Goal: Task Accomplishment & Management: Use online tool/utility

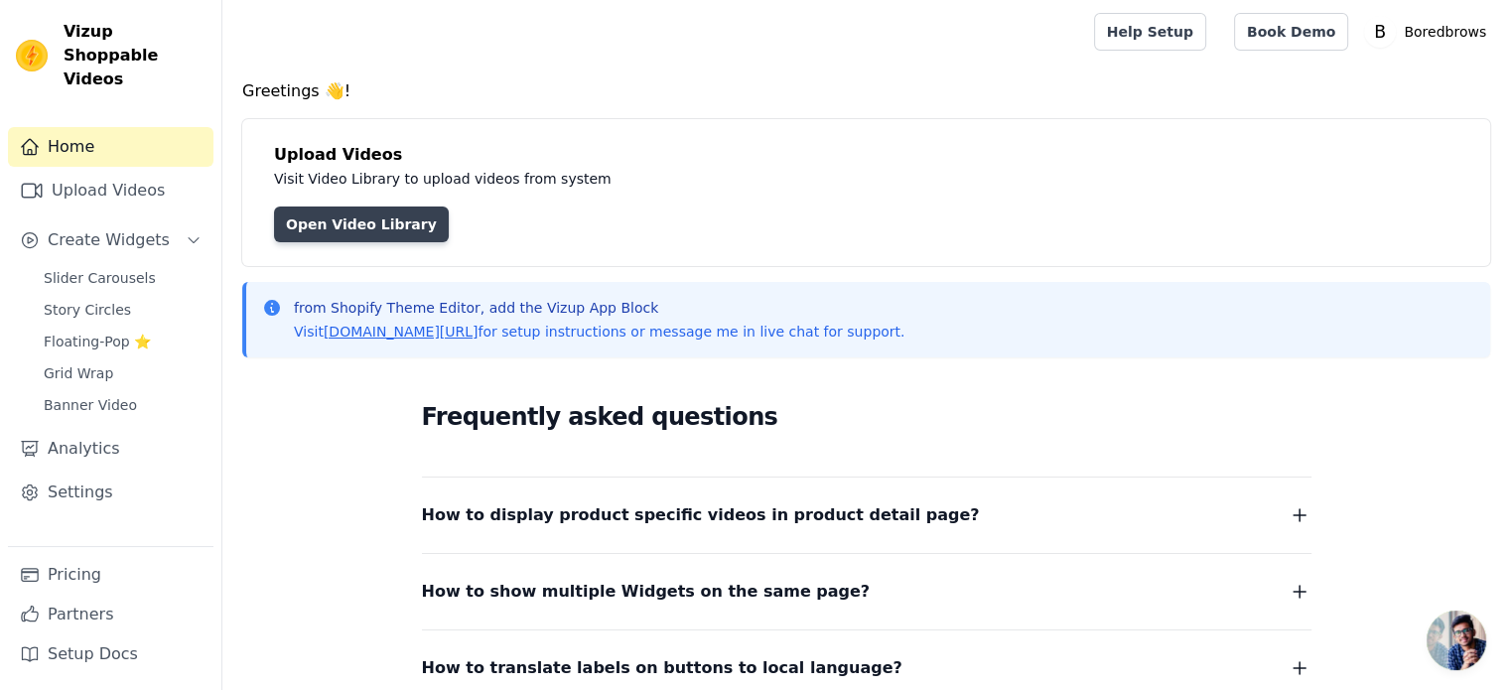
click at [371, 229] on link "Open Video Library" at bounding box center [361, 225] width 175 height 36
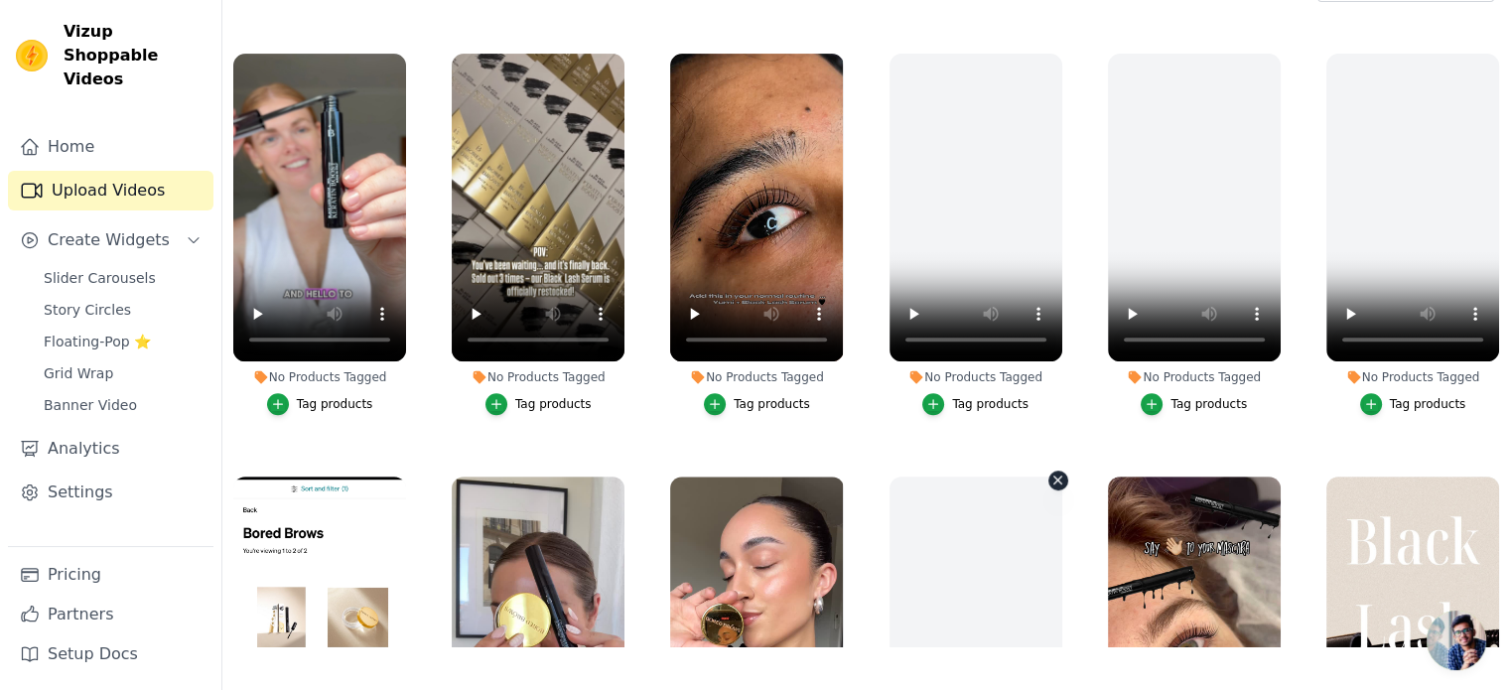
scroll to position [788, 0]
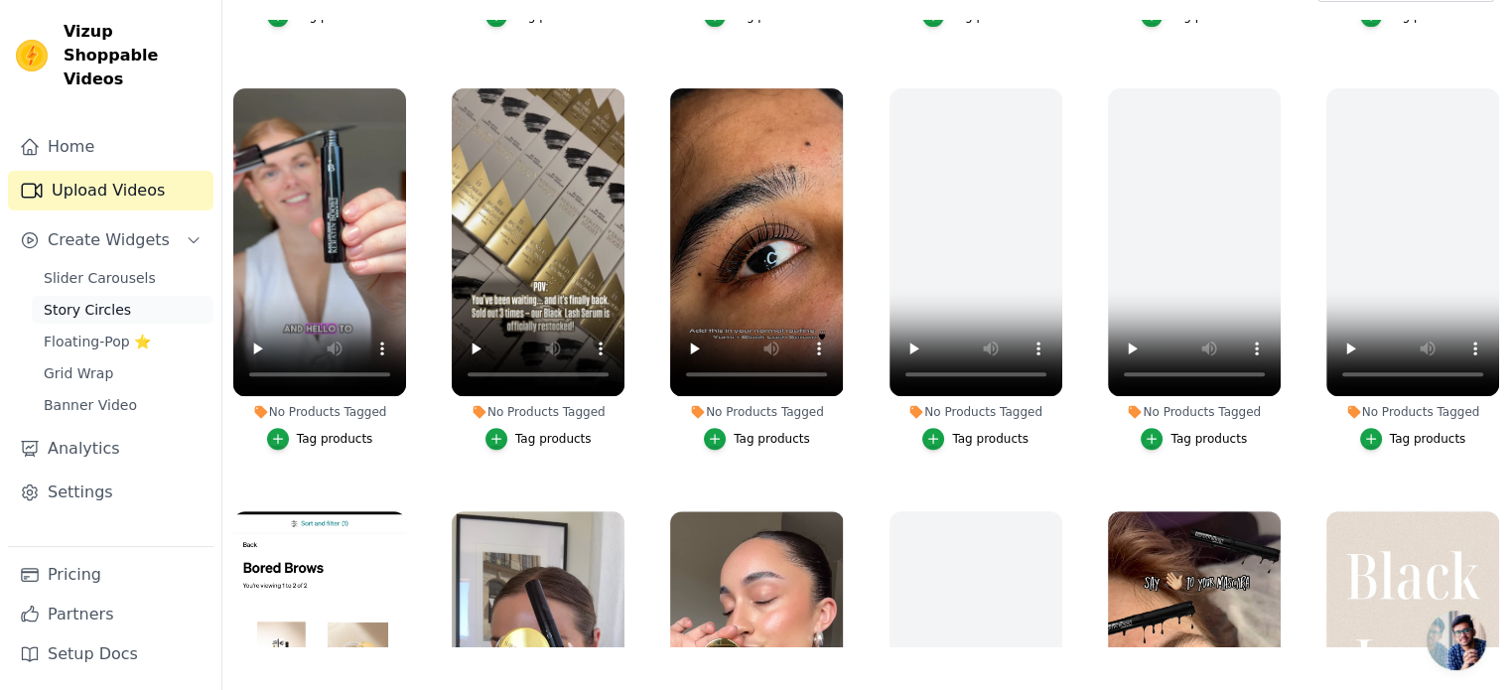
click at [103, 300] on span "Story Circles" at bounding box center [87, 310] width 87 height 20
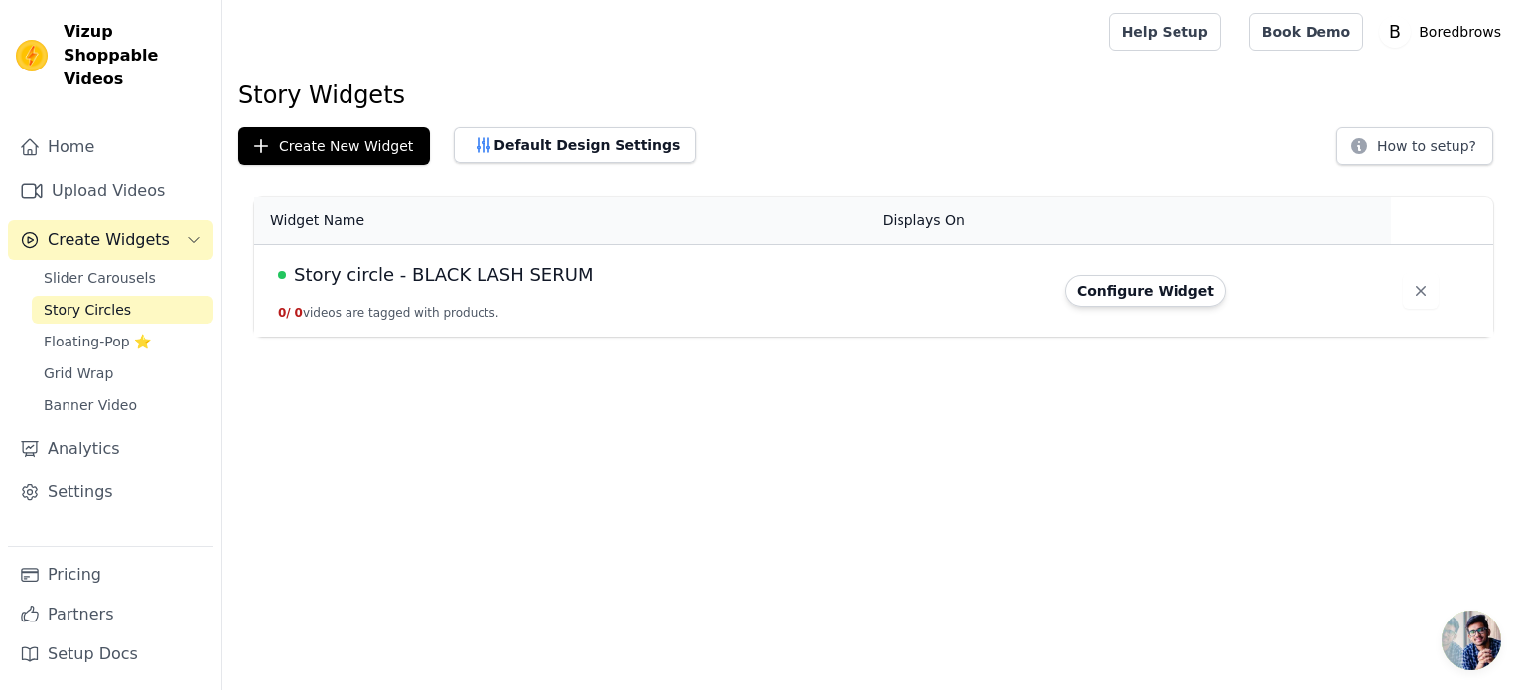
click at [462, 277] on span "Story circle - BLACK LASH SERUM" at bounding box center [443, 275] width 299 height 28
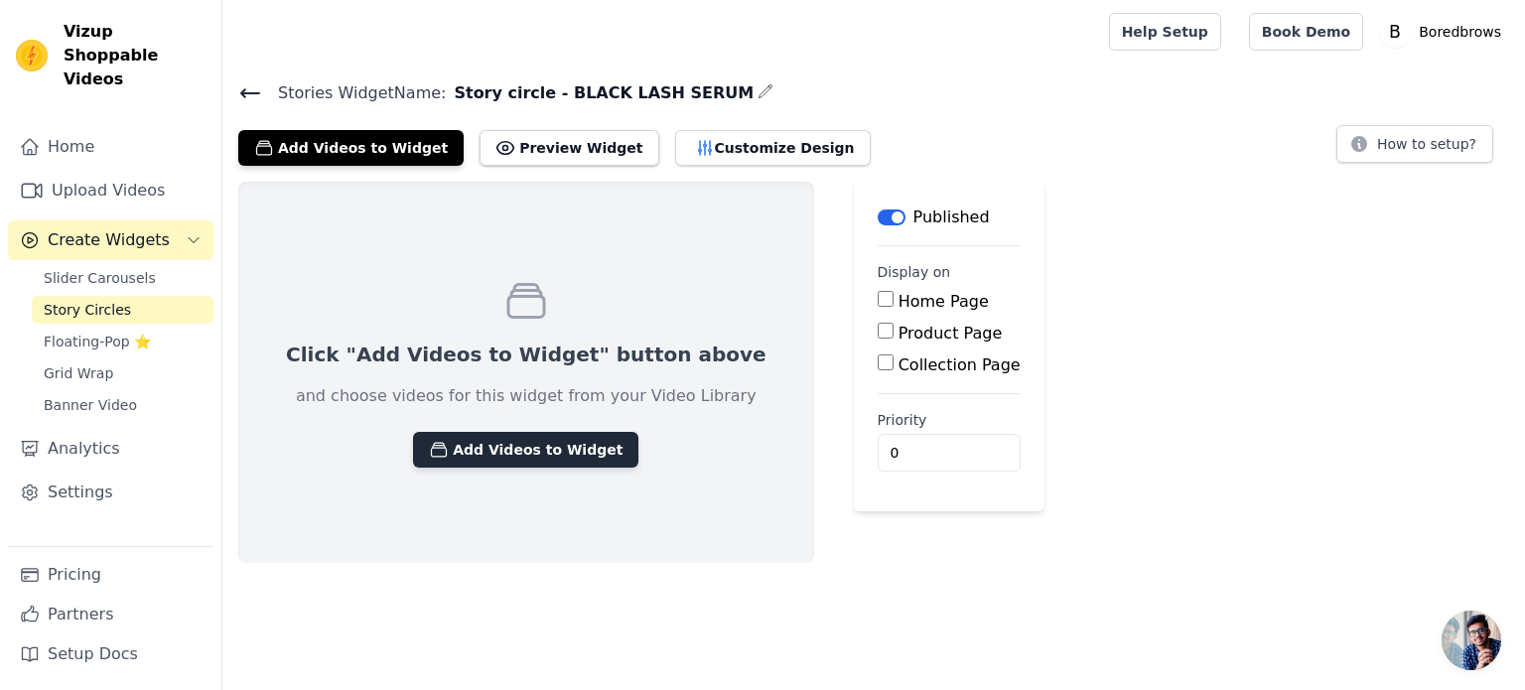
click at [475, 457] on button "Add Videos to Widget" at bounding box center [525, 450] width 225 height 36
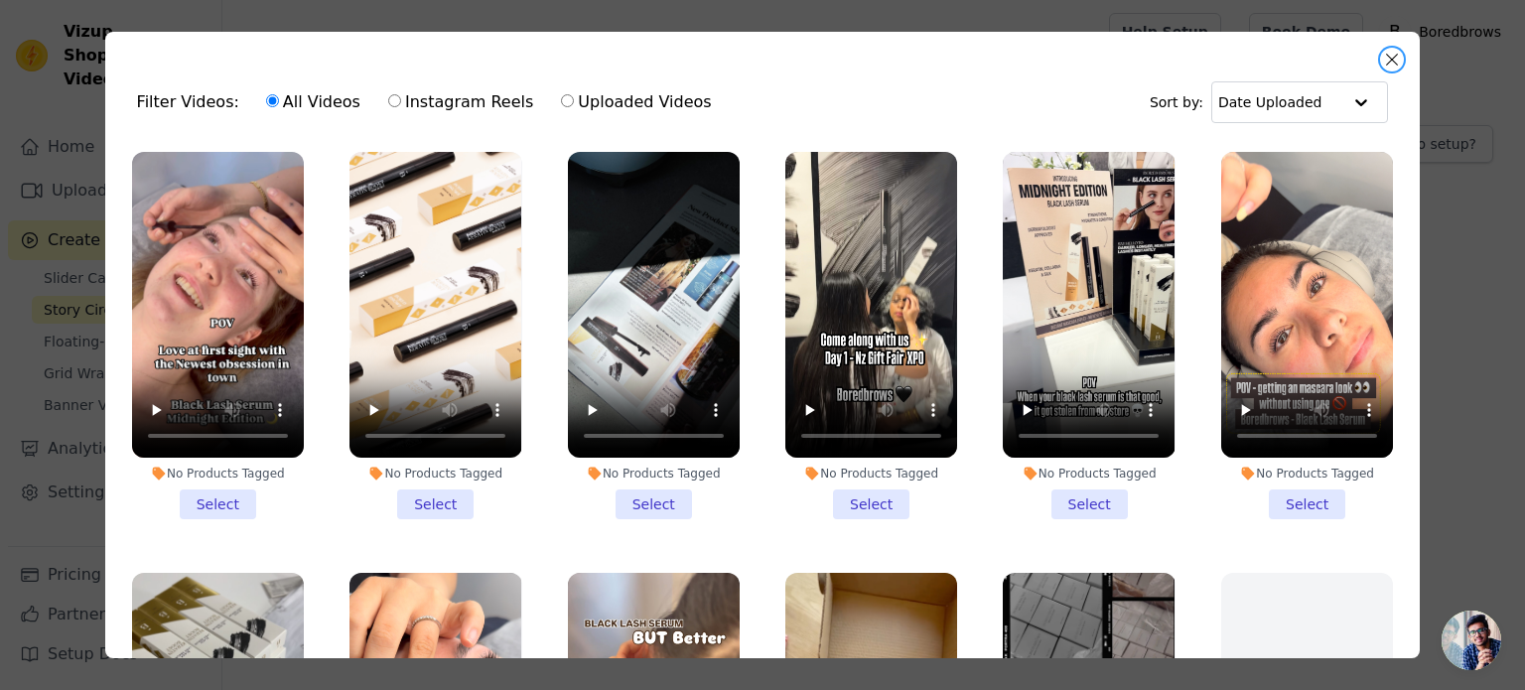
click at [1390, 56] on button "Close modal" at bounding box center [1392, 60] width 24 height 24
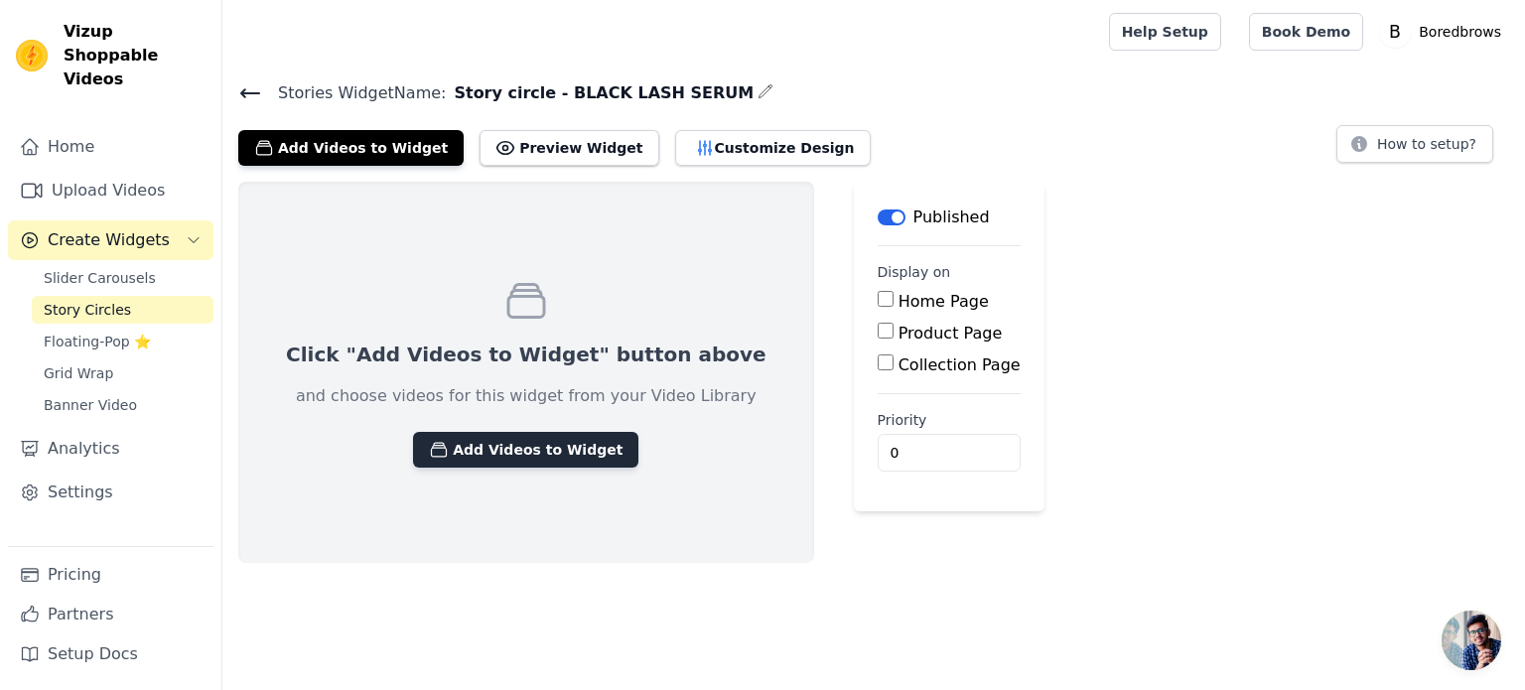
click at [487, 458] on button "Add Videos to Widget" at bounding box center [525, 450] width 225 height 36
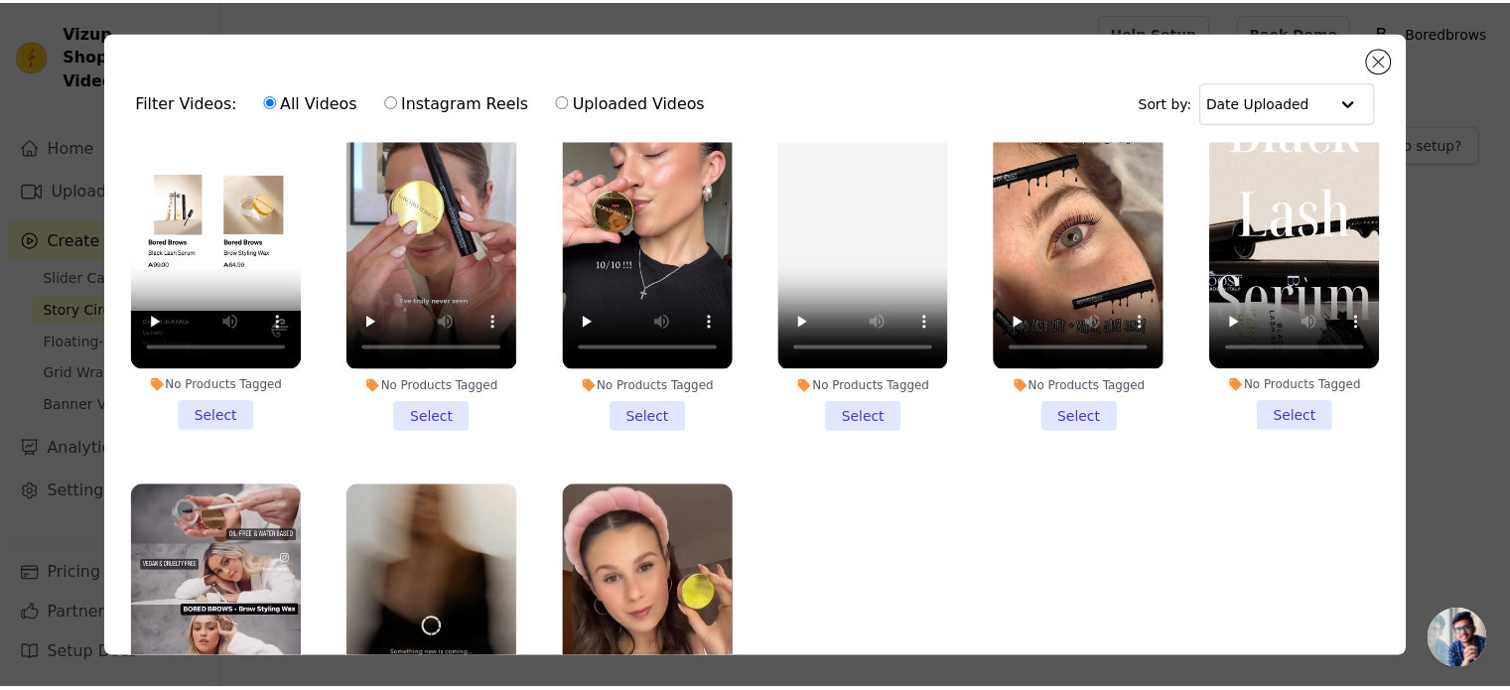
scroll to position [1253, 0]
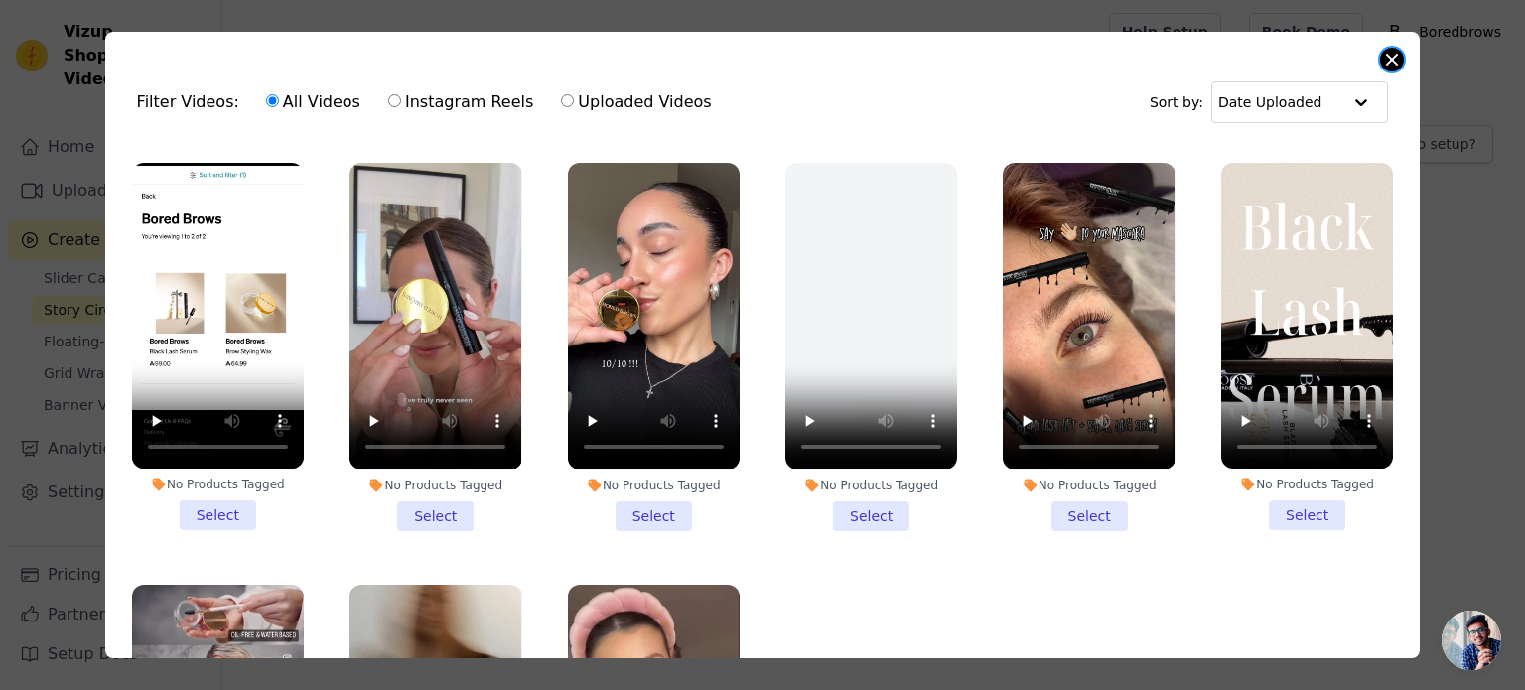
click at [1384, 56] on button "Close modal" at bounding box center [1392, 60] width 24 height 24
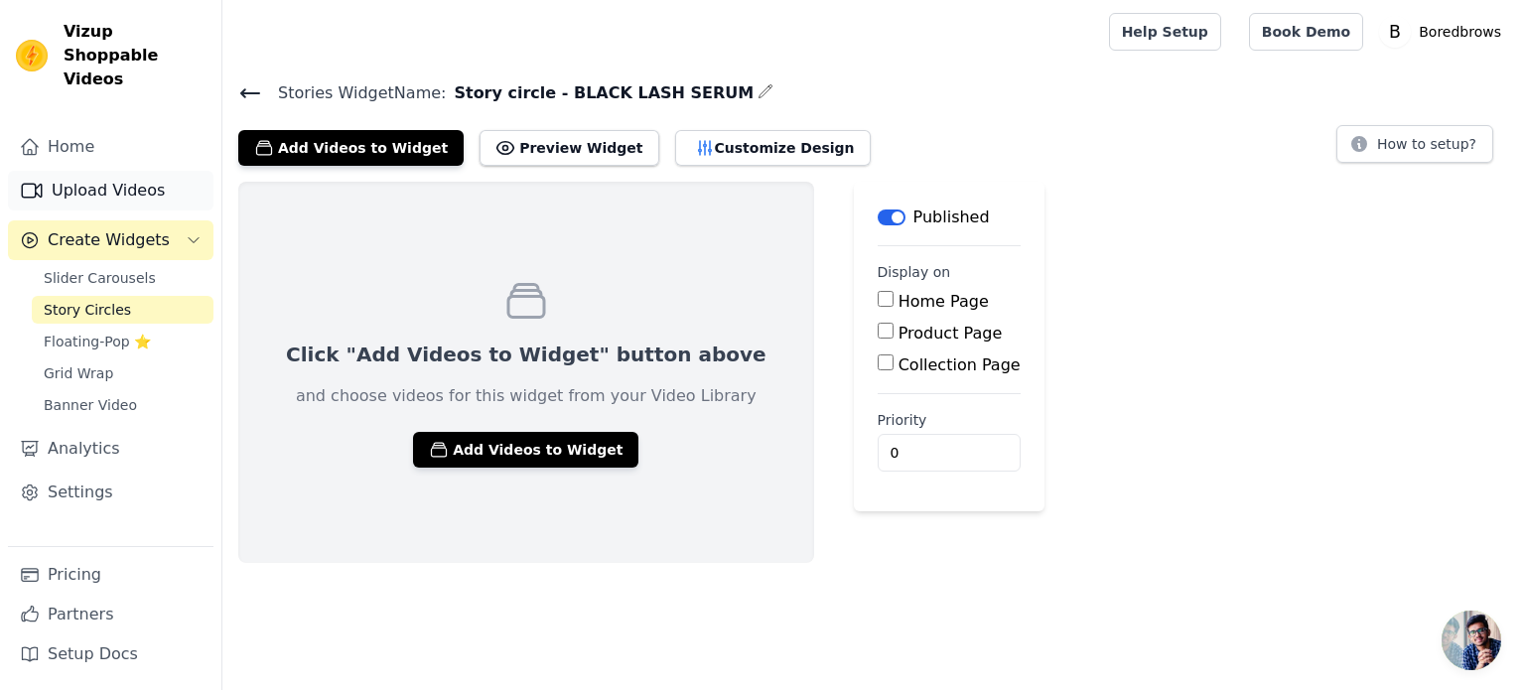
click at [134, 171] on link "Upload Videos" at bounding box center [111, 191] width 206 height 40
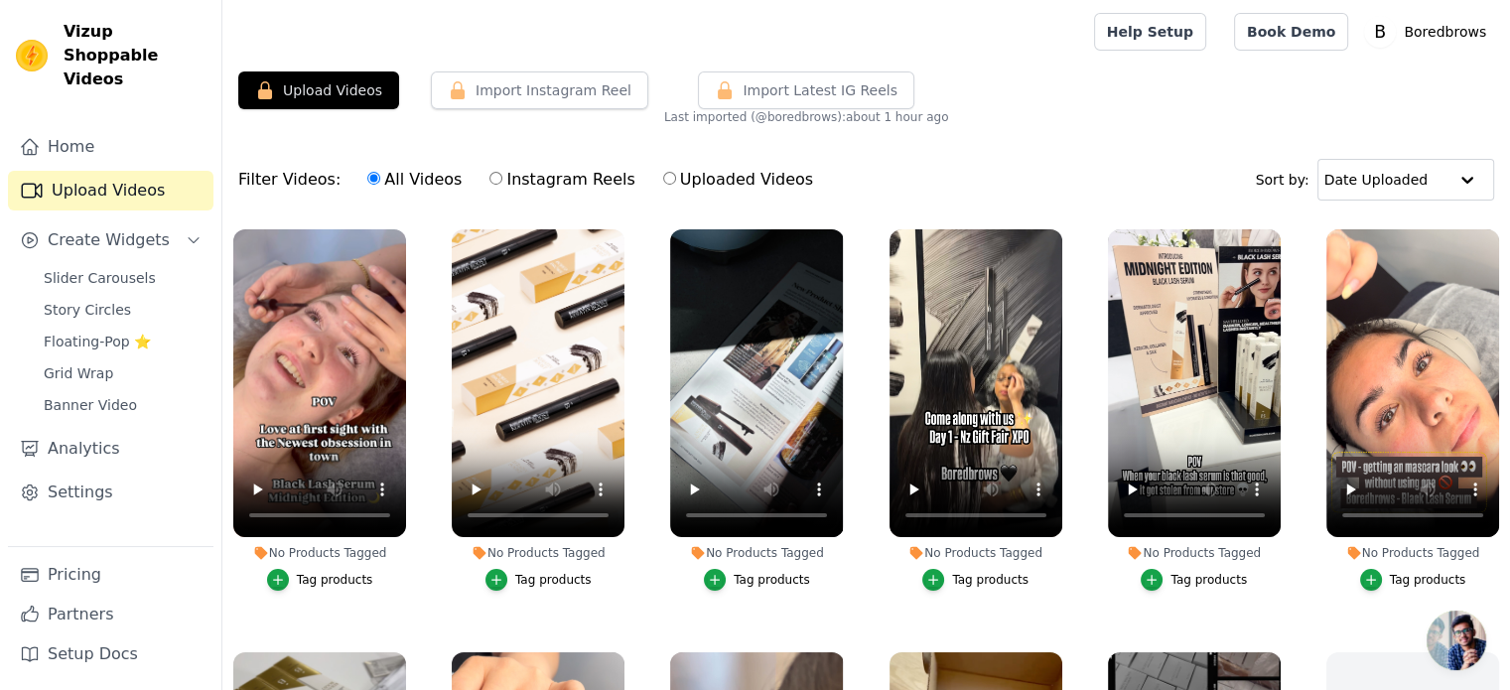
click at [663, 184] on label "Uploaded Videos" at bounding box center [738, 180] width 152 height 26
click at [663, 184] on input "Uploaded Videos" at bounding box center [669, 178] width 13 height 13
radio input "true"
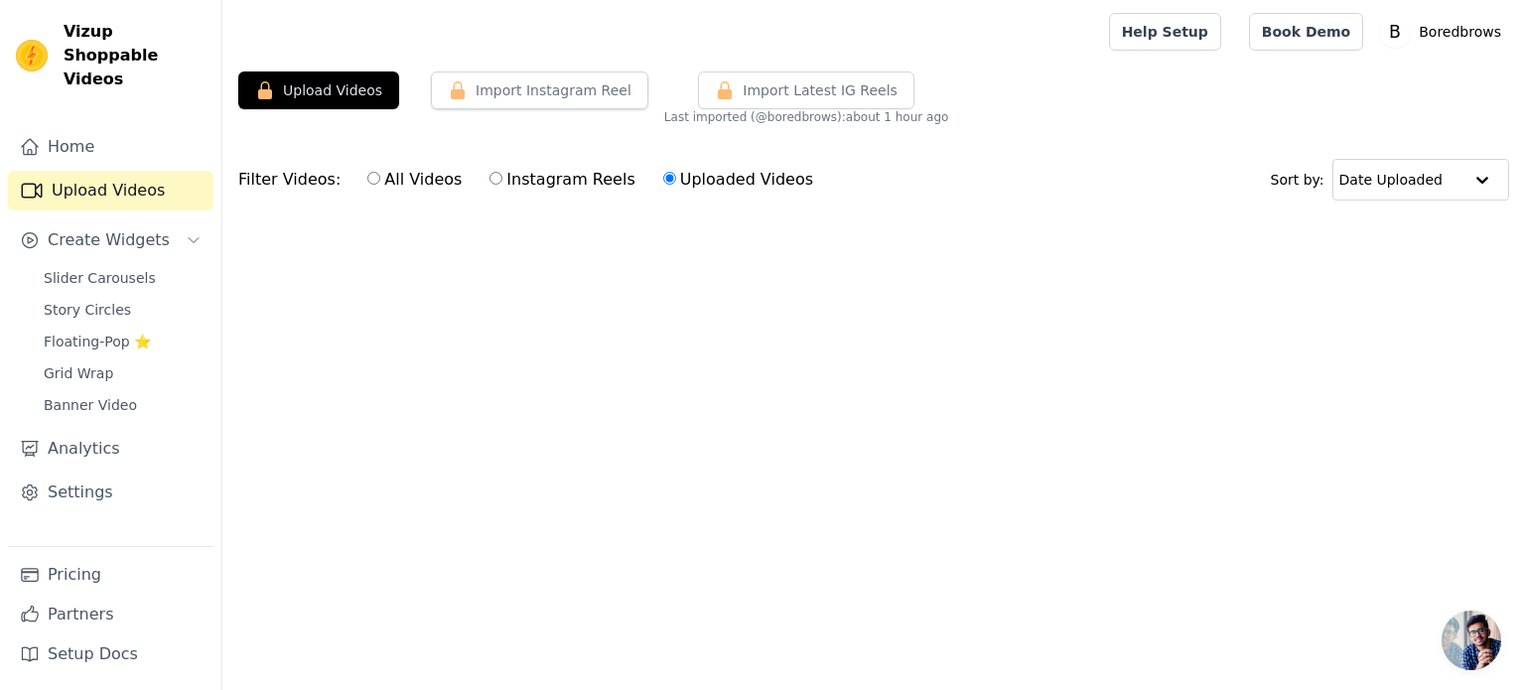
click at [412, 182] on label "All Videos" at bounding box center [414, 180] width 96 height 26
click at [380, 182] on input "All Videos" at bounding box center [373, 178] width 13 height 13
radio input "true"
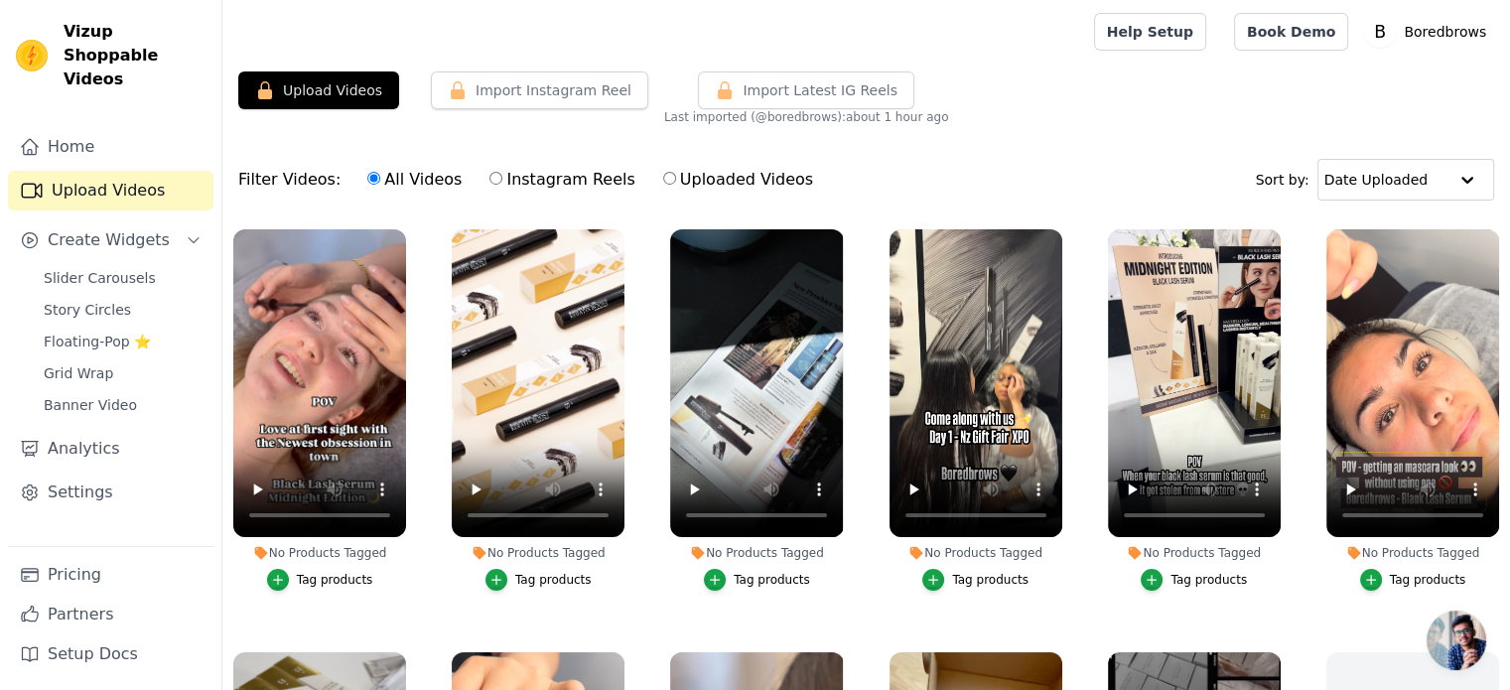
click at [521, 179] on label "Instagram Reels" at bounding box center [562, 180] width 147 height 26
click at [502, 179] on input "Instagram Reels" at bounding box center [496, 178] width 13 height 13
radio input "true"
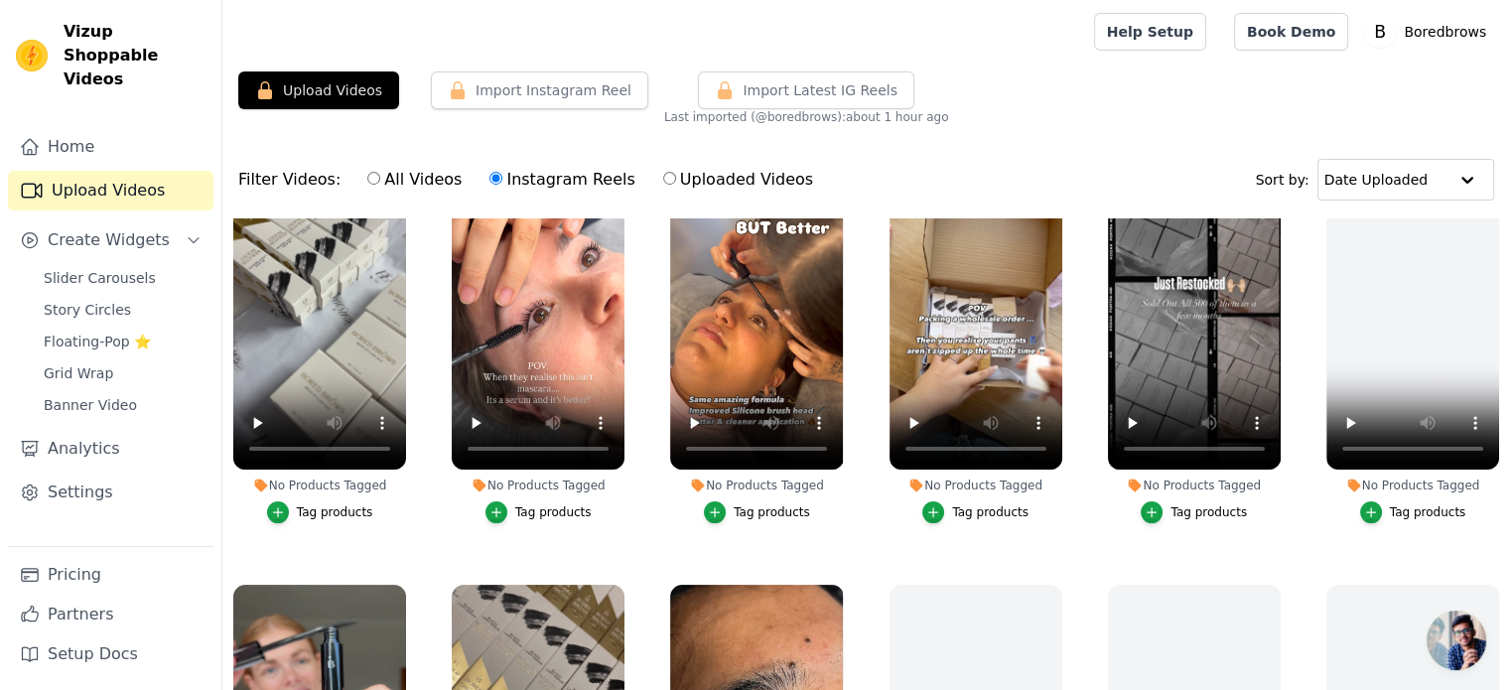
scroll to position [390, 0]
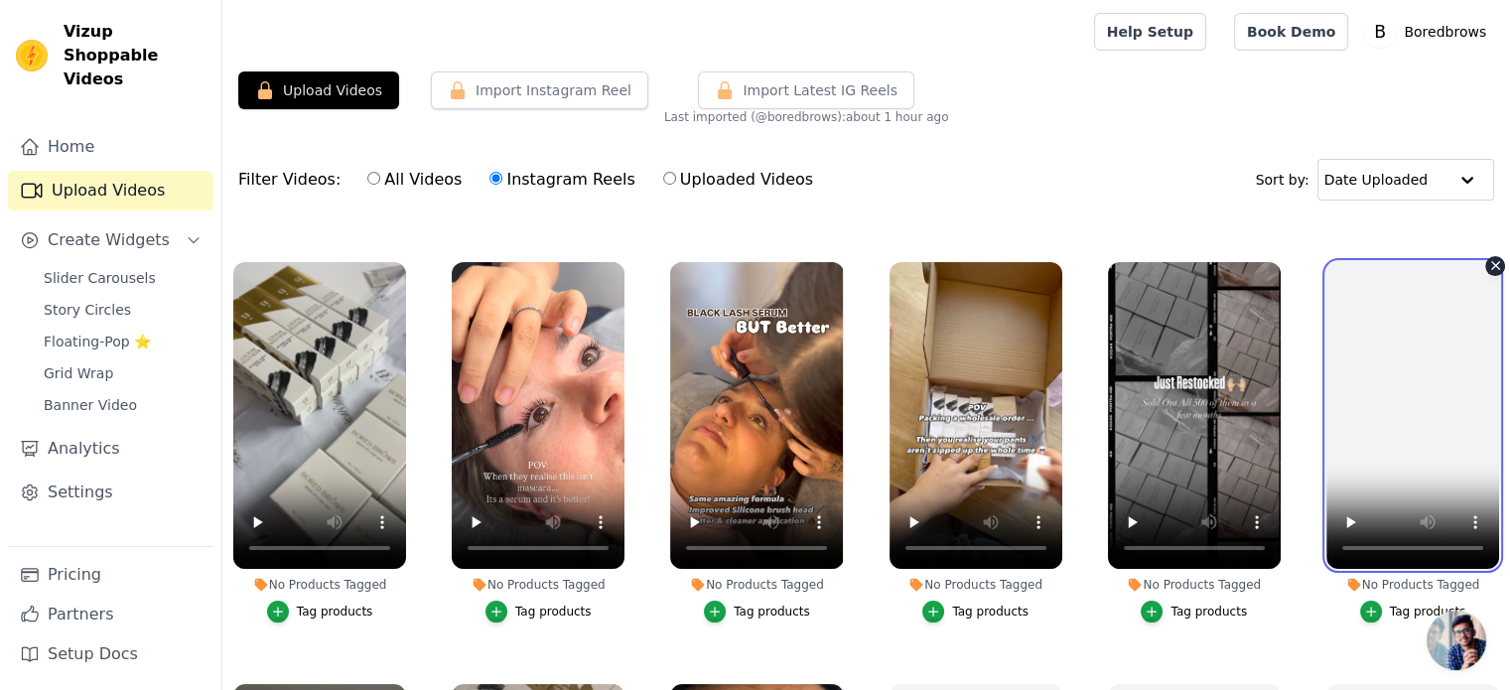
click at [1400, 398] on video at bounding box center [1413, 416] width 173 height 308
click at [1425, 358] on video at bounding box center [1413, 416] width 173 height 308
click at [1362, 397] on video at bounding box center [1413, 416] width 173 height 308
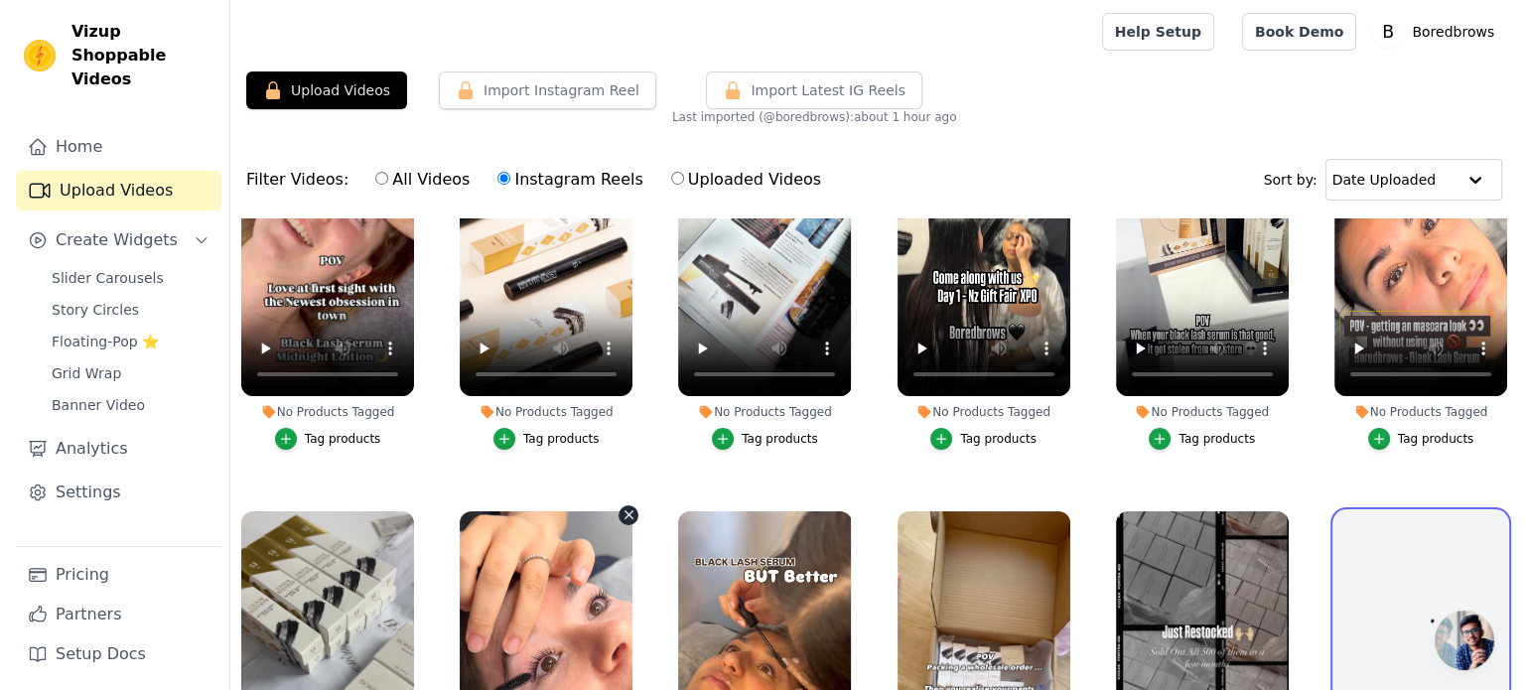
scroll to position [0, 0]
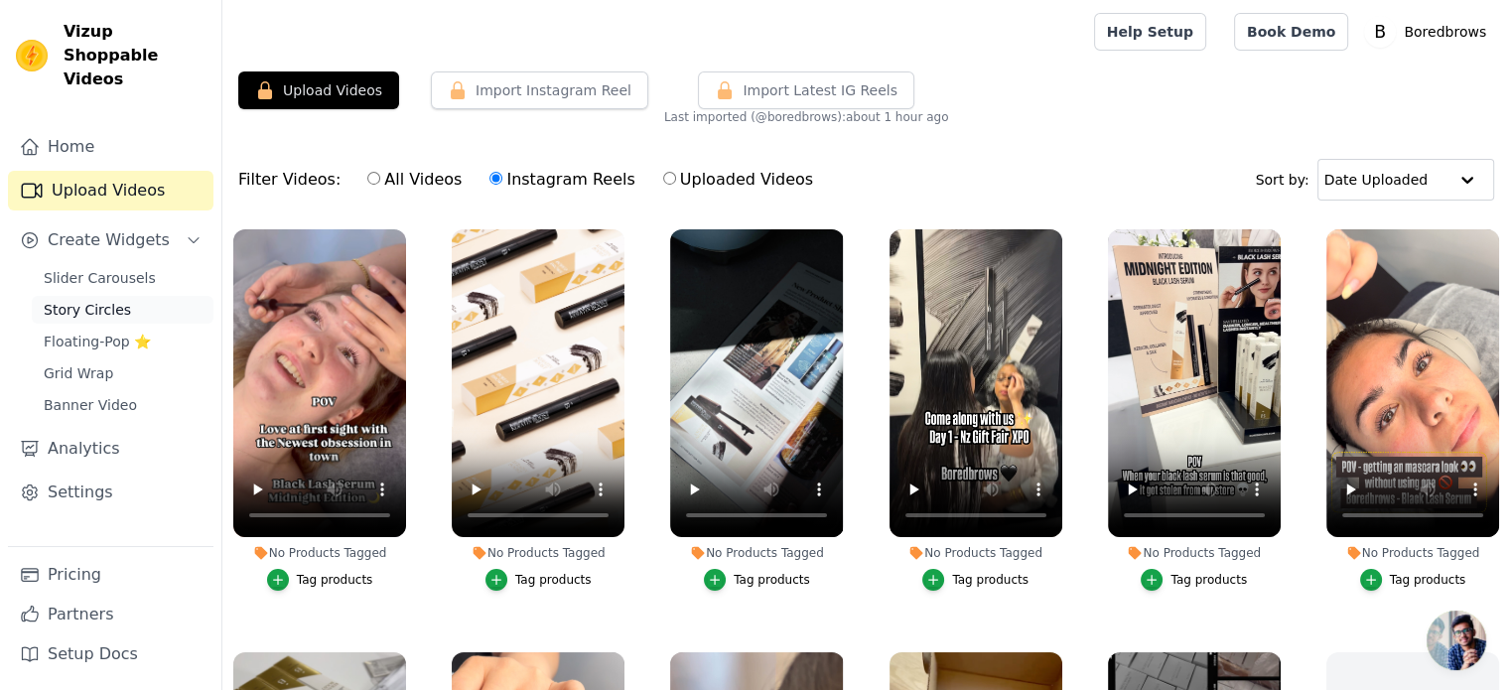
click at [87, 300] on span "Story Circles" at bounding box center [87, 310] width 87 height 20
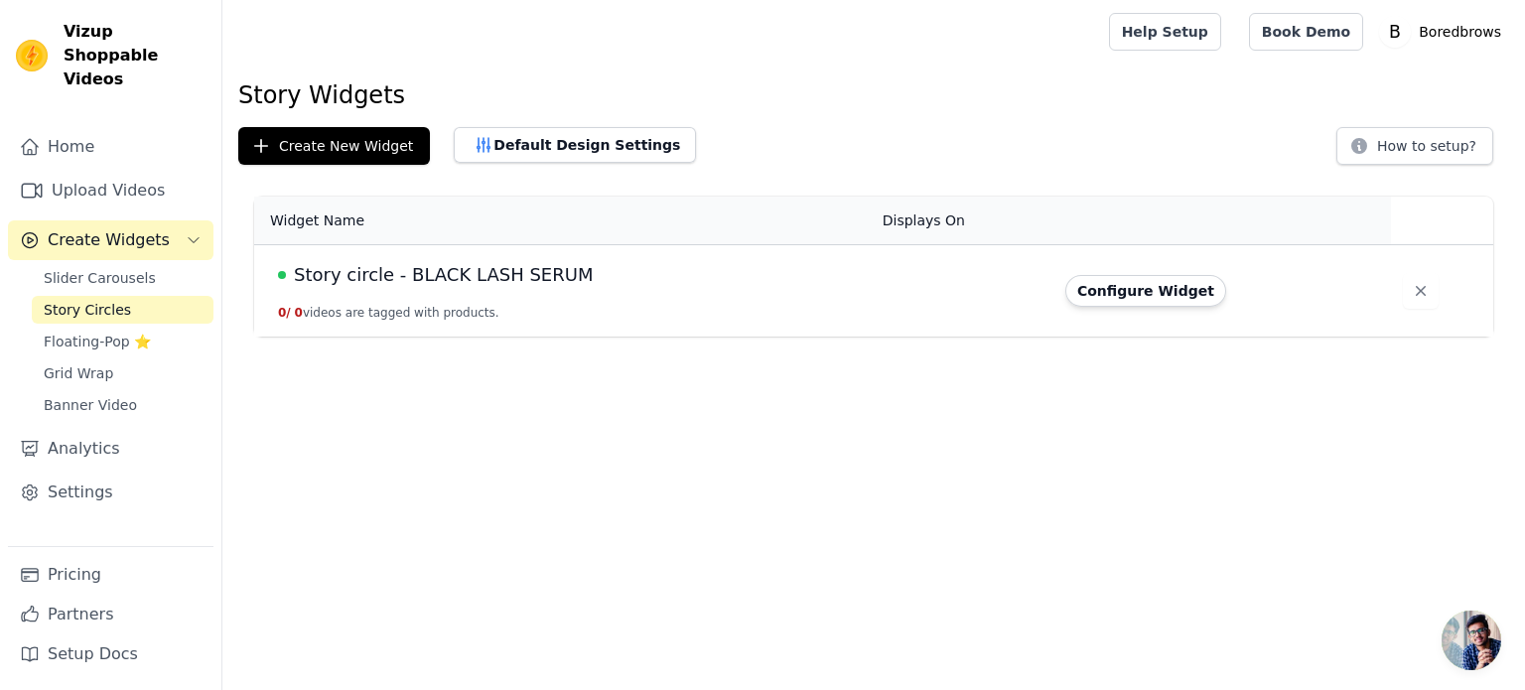
click at [494, 261] on span "Story circle - BLACK LASH SERUM" at bounding box center [443, 275] width 299 height 28
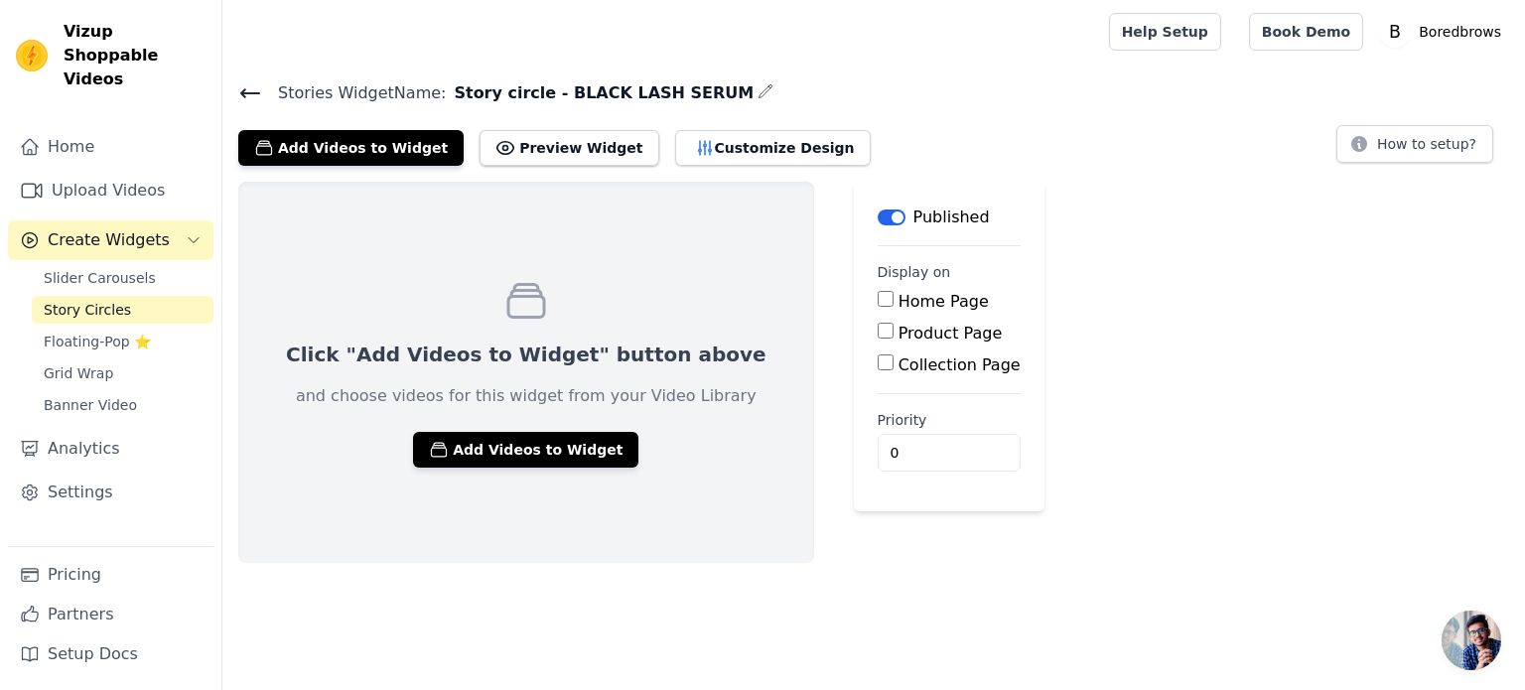
click at [537, 428] on div "Click "Add Videos to Widget" button above and choose videos for this widget fro…" at bounding box center [526, 372] width 576 height 381
click at [533, 445] on button "Add Videos to Widget" at bounding box center [525, 450] width 225 height 36
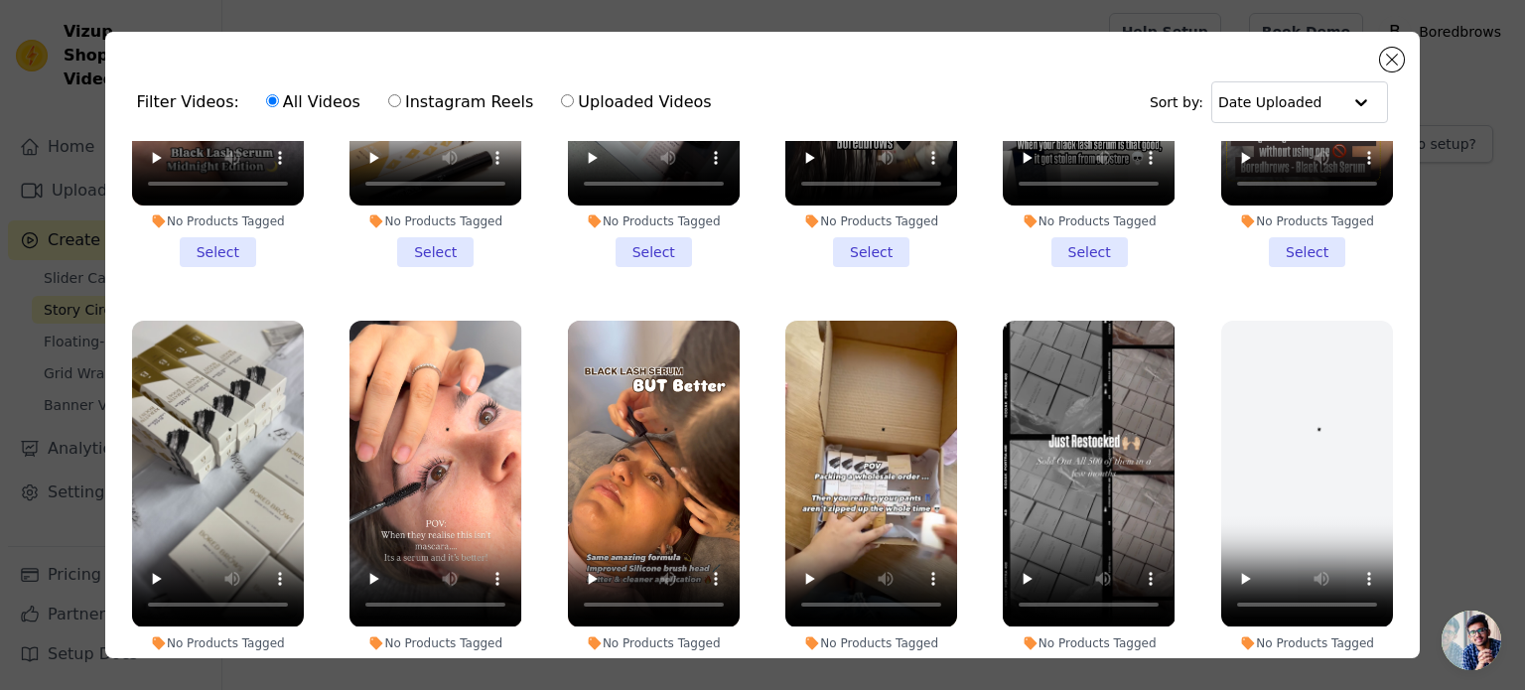
scroll to position [298, 0]
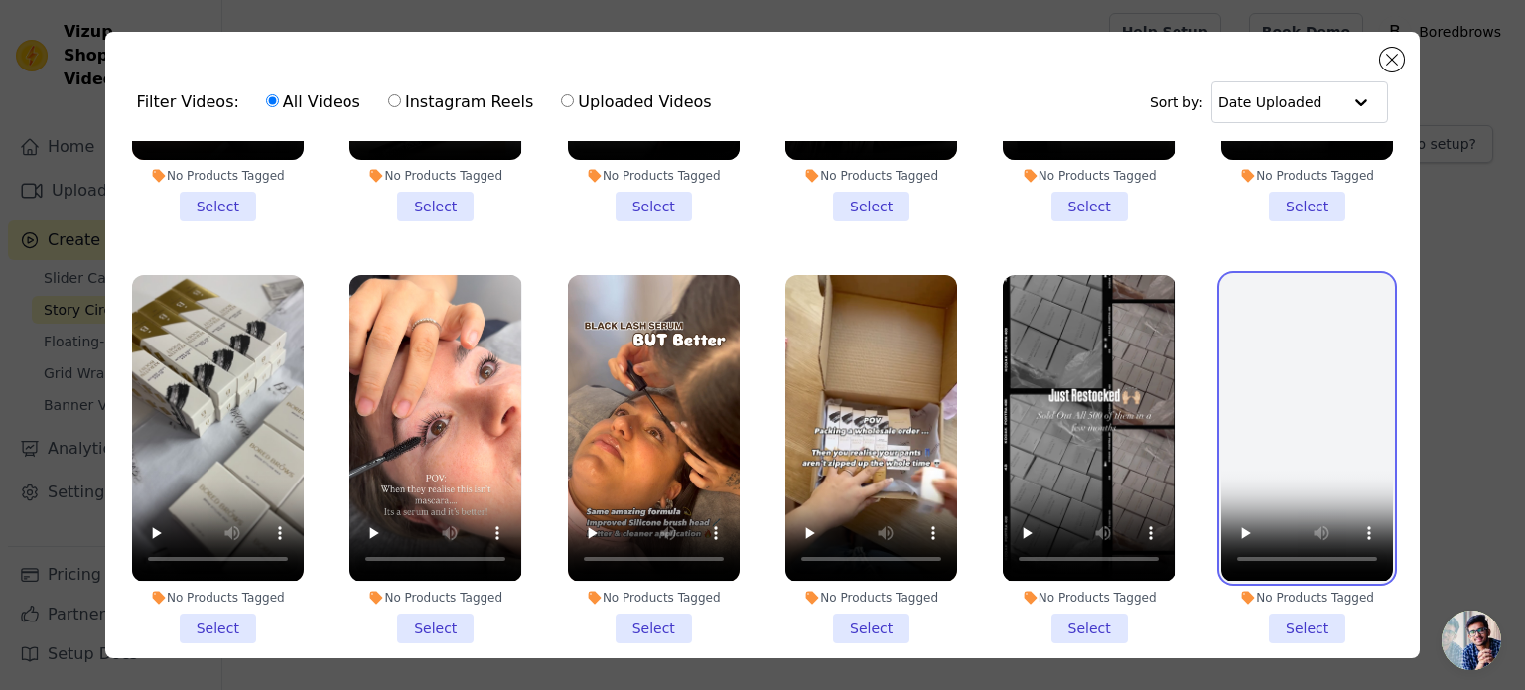
click at [1266, 416] on video at bounding box center [1307, 428] width 172 height 306
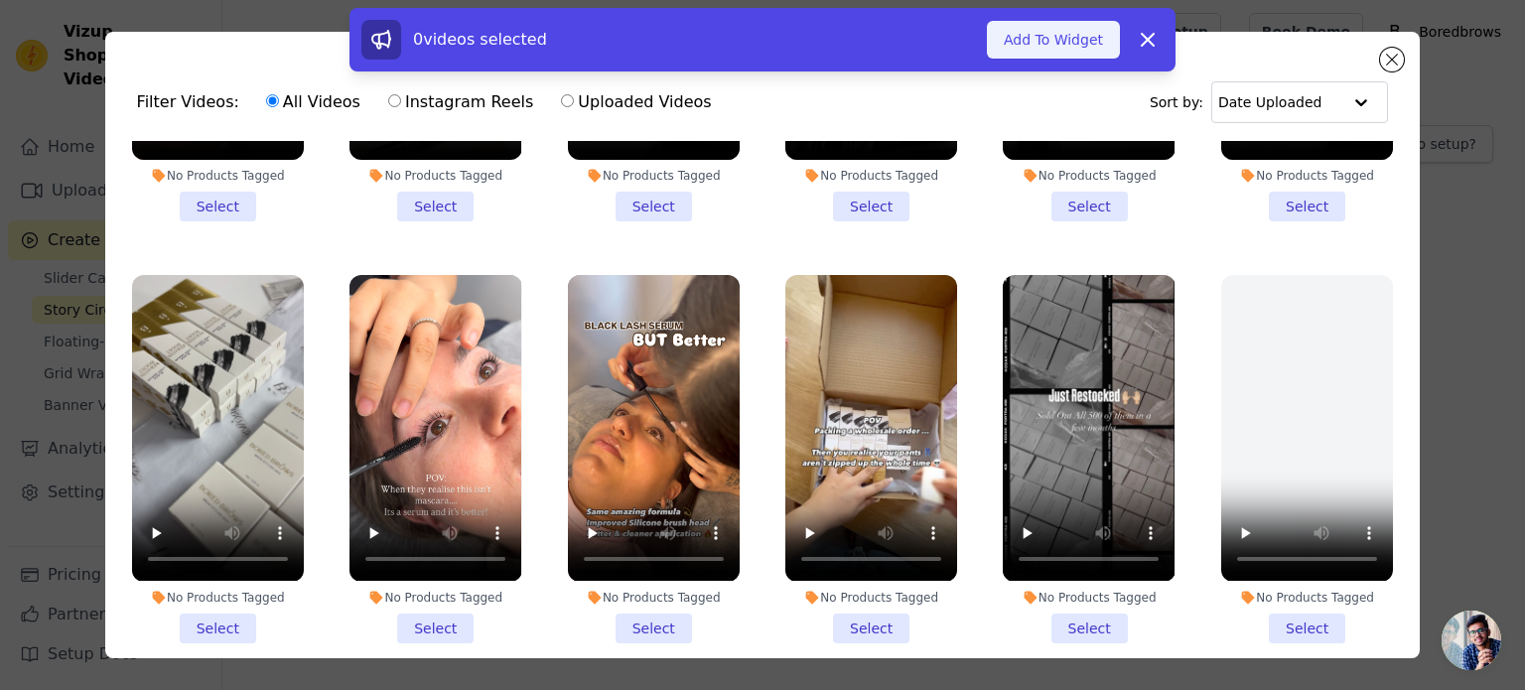
click at [1077, 43] on button "Add To Widget" at bounding box center [1053, 40] width 133 height 38
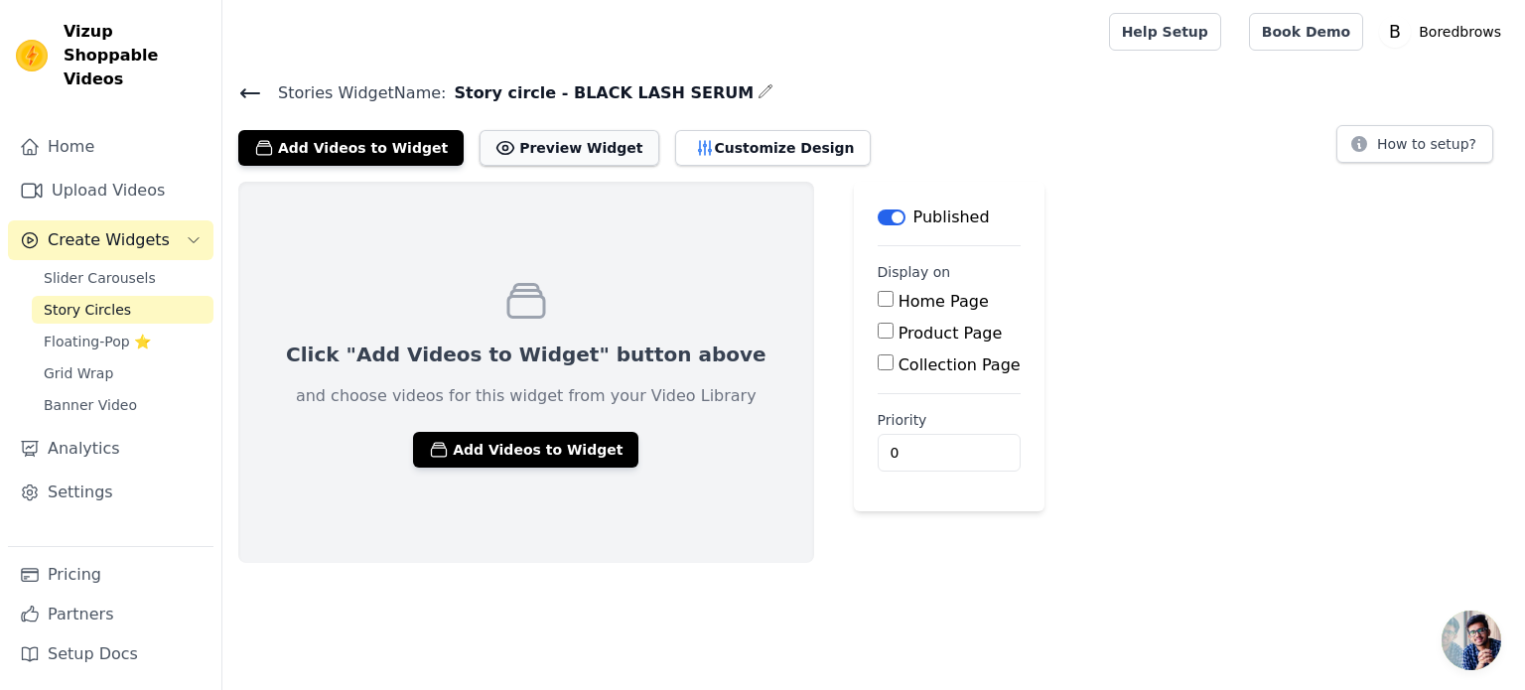
click at [562, 138] on button "Preview Widget" at bounding box center [569, 148] width 179 height 36
click at [105, 300] on span "Story Circles" at bounding box center [87, 310] width 87 height 20
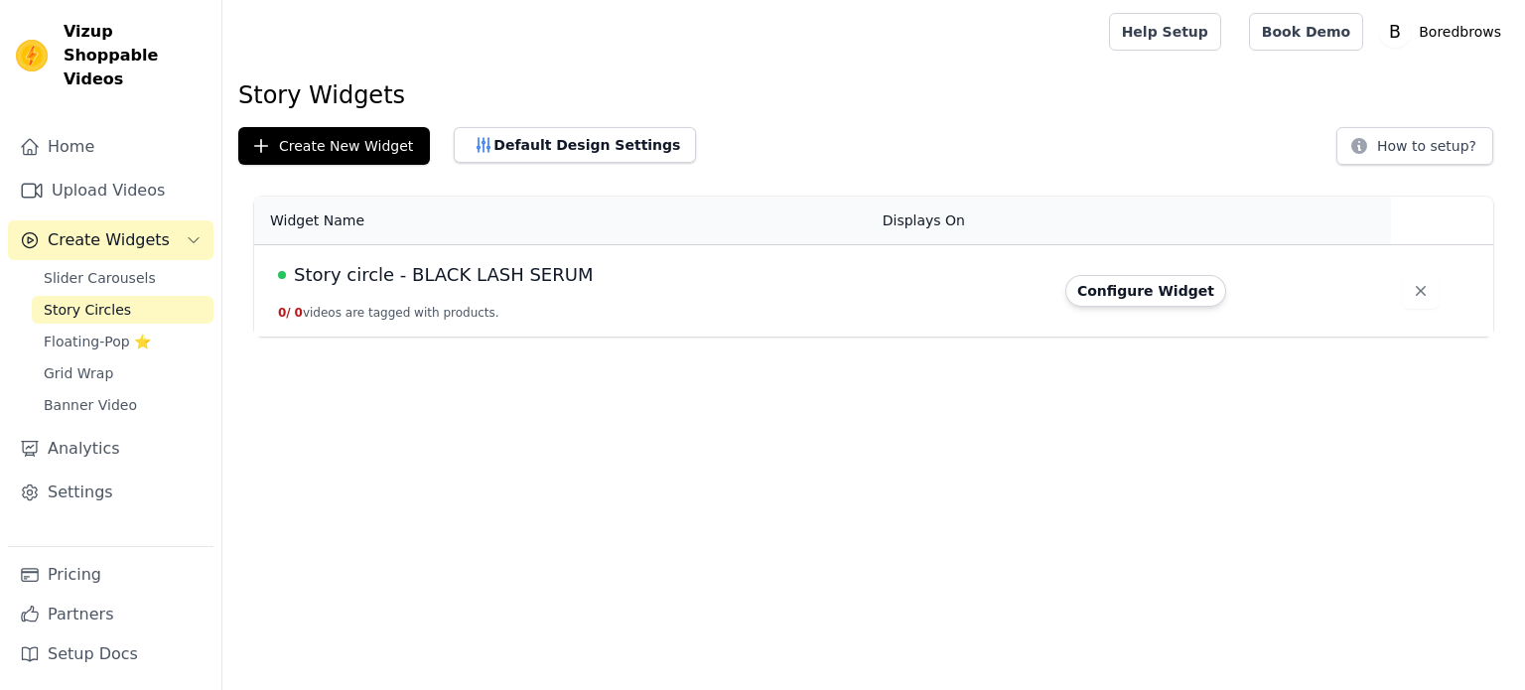
click at [457, 269] on span "Story circle - BLACK LASH SERUM" at bounding box center [443, 275] width 299 height 28
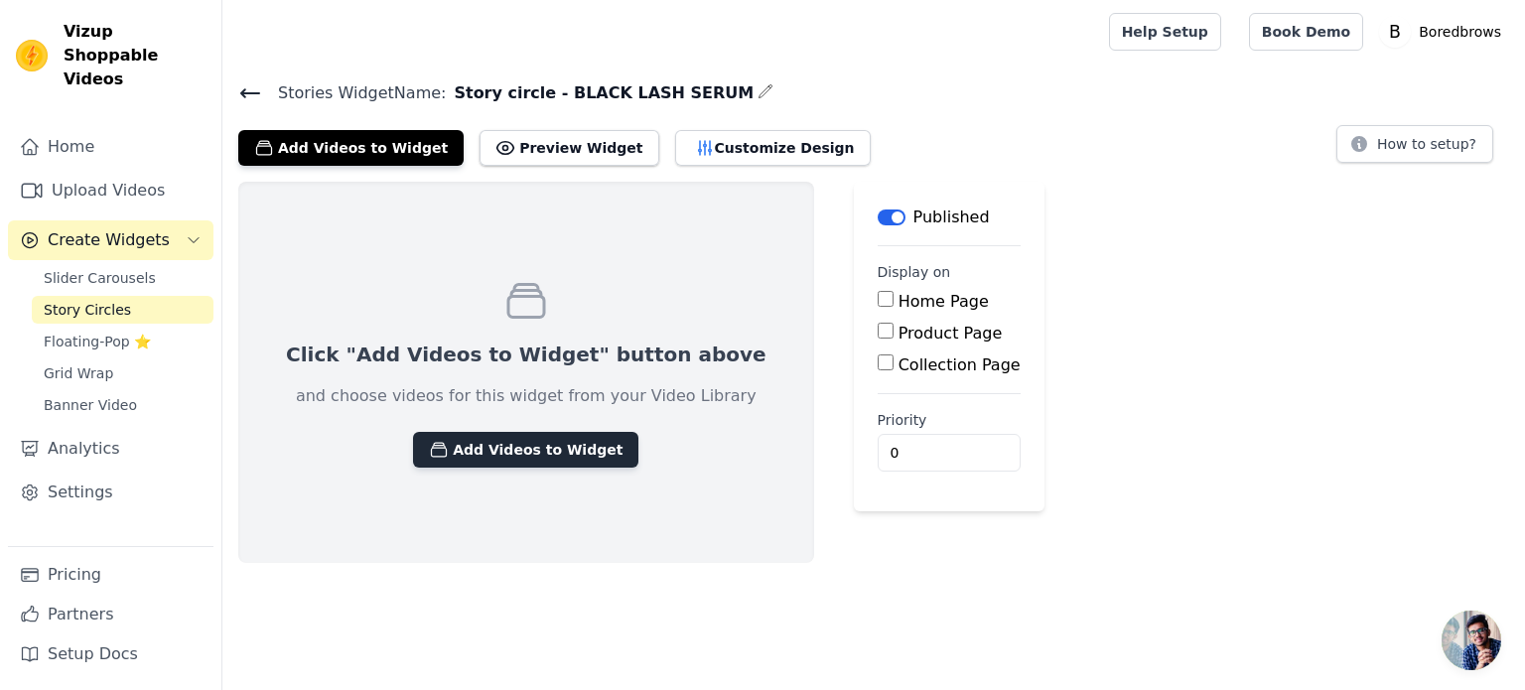
click at [509, 461] on button "Add Videos to Widget" at bounding box center [525, 450] width 225 height 36
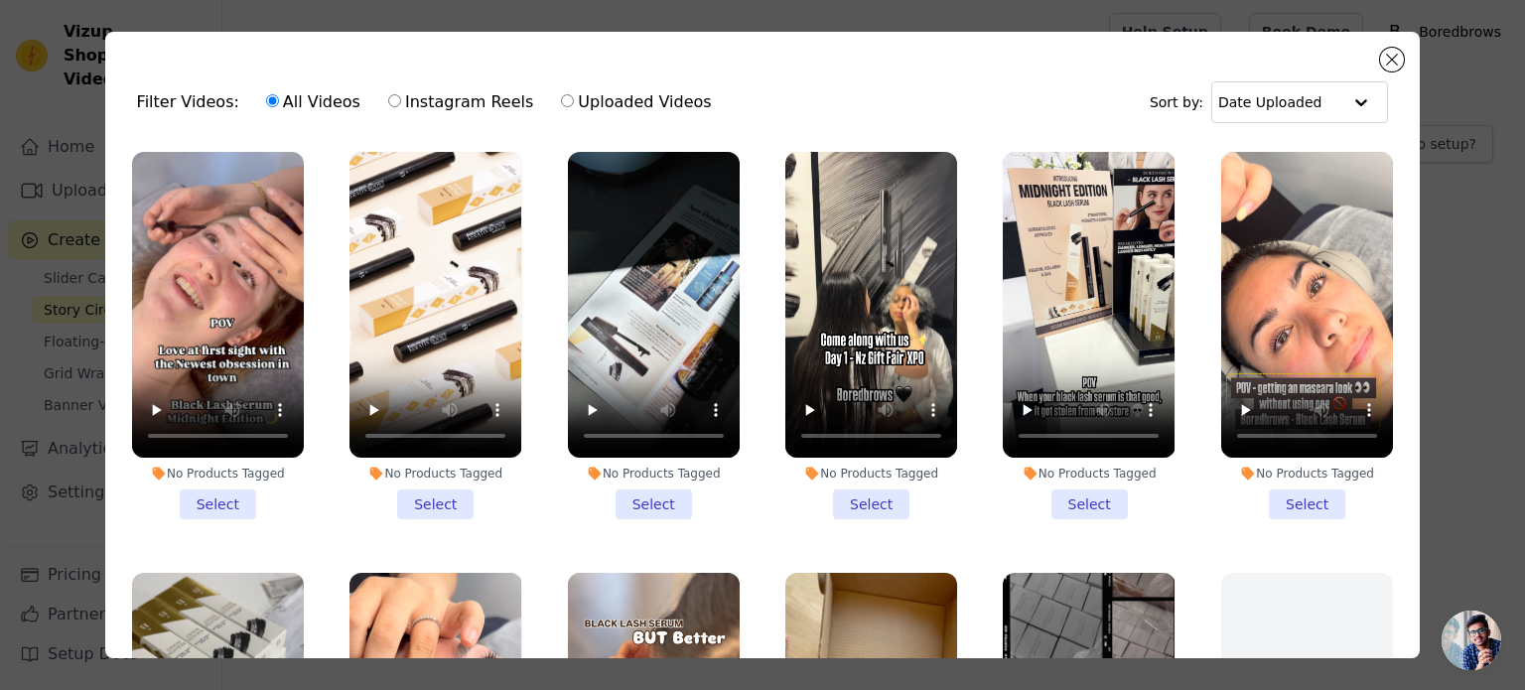
scroll to position [199, 0]
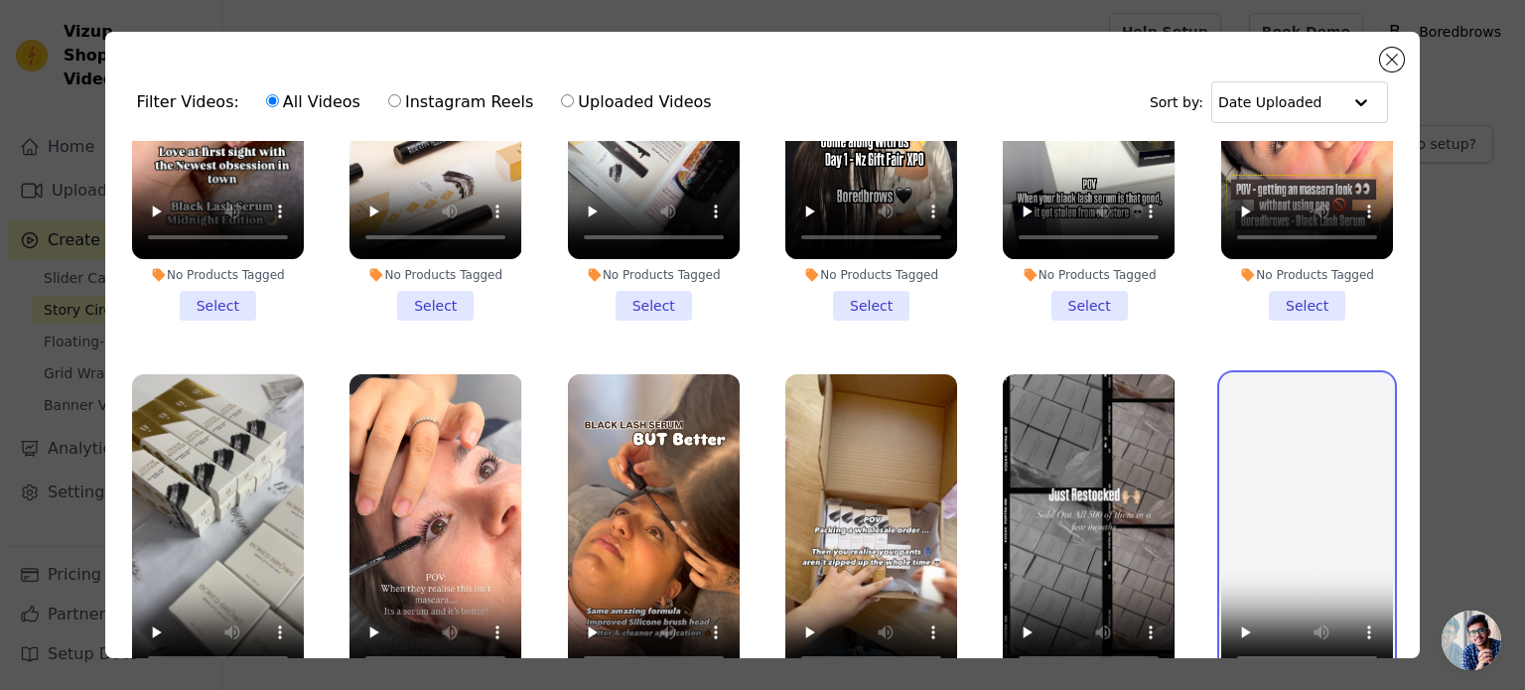
click at [1304, 496] on video at bounding box center [1307, 527] width 172 height 306
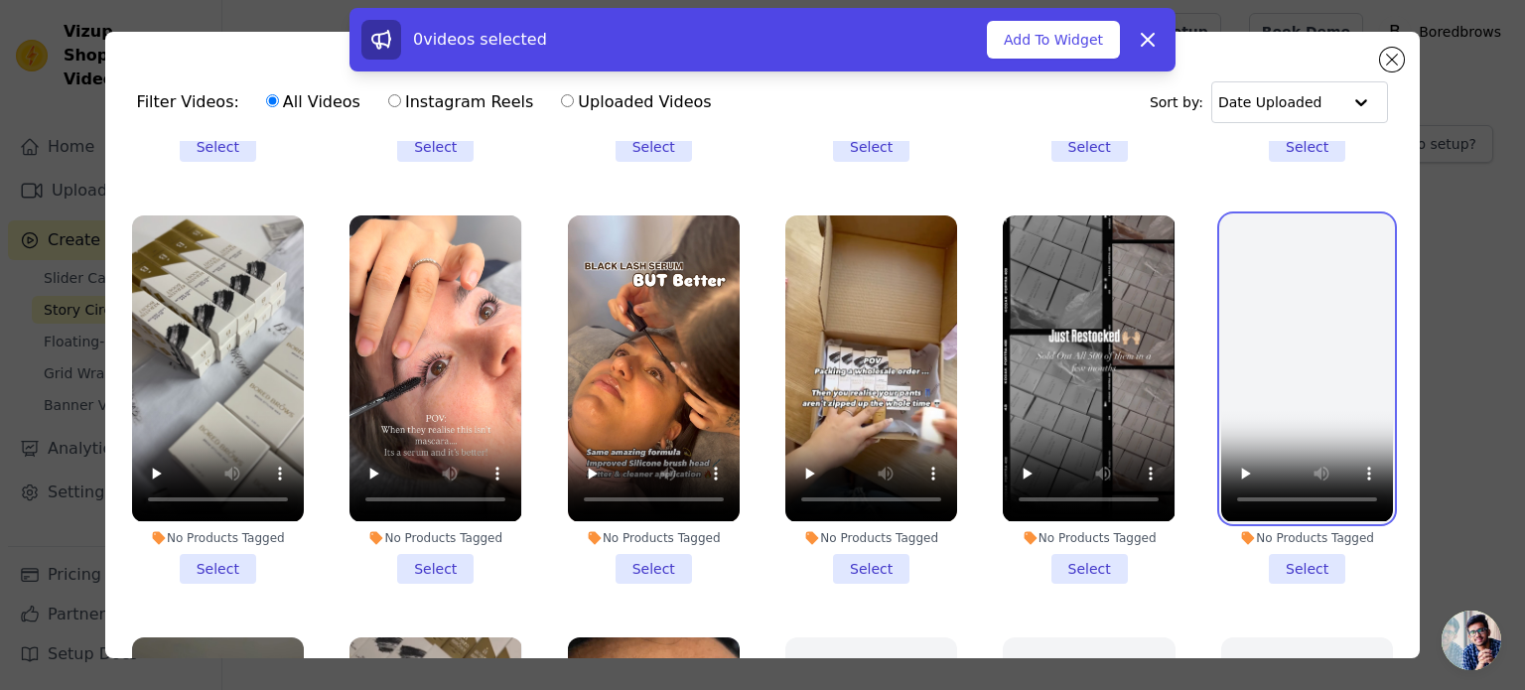
scroll to position [260, 0]
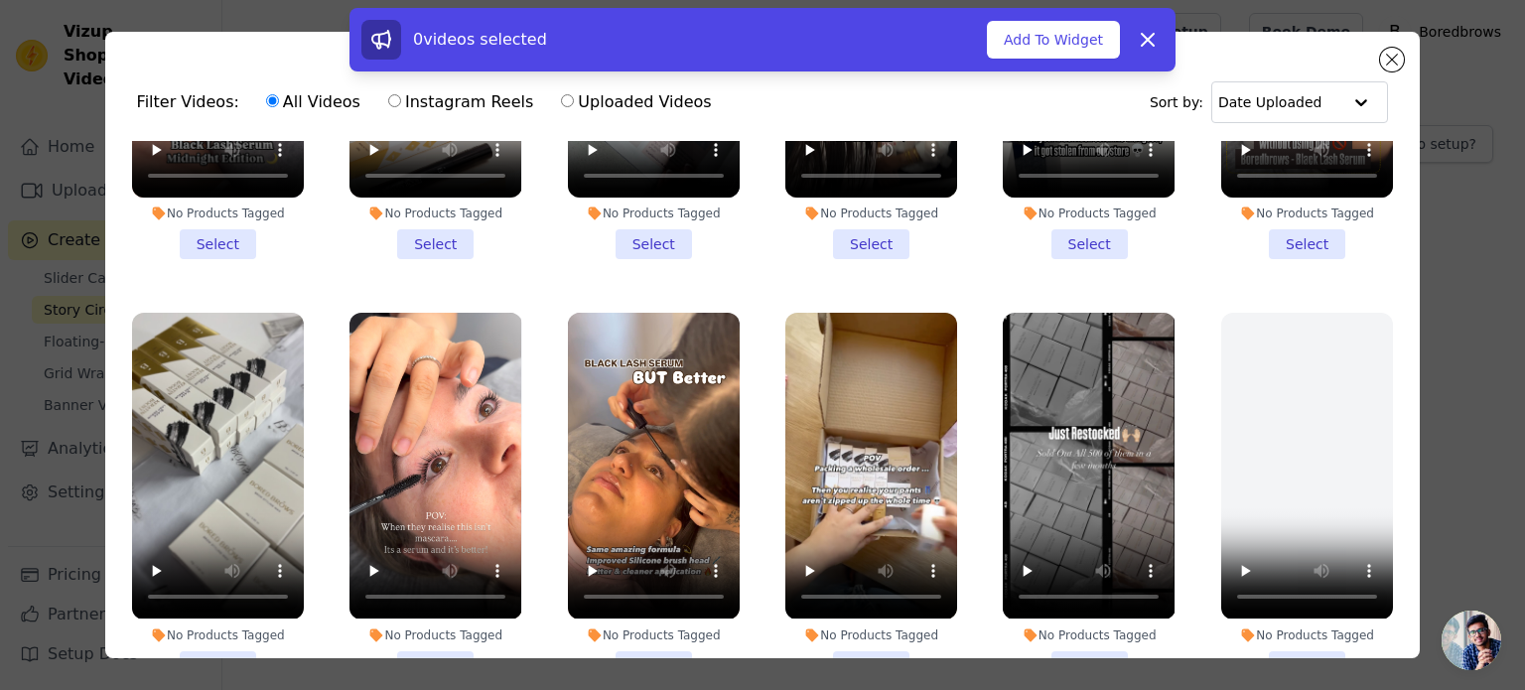
click at [1083, 18] on div "0 videos selected Add To Widget Dismiss" at bounding box center [763, 40] width 826 height 64
click at [1077, 26] on button "Add To Widget" at bounding box center [1053, 40] width 133 height 38
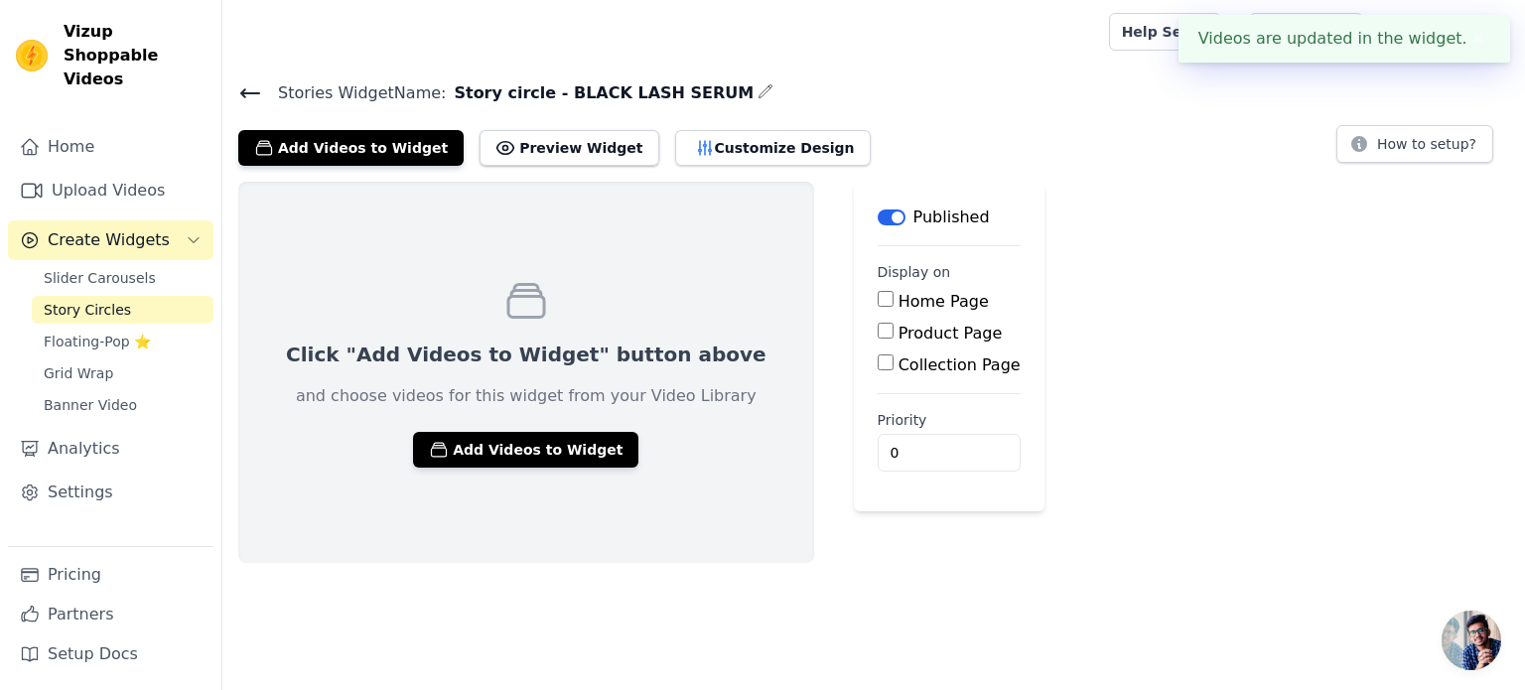
click at [1474, 40] on button "✖" at bounding box center [1479, 39] width 23 height 24
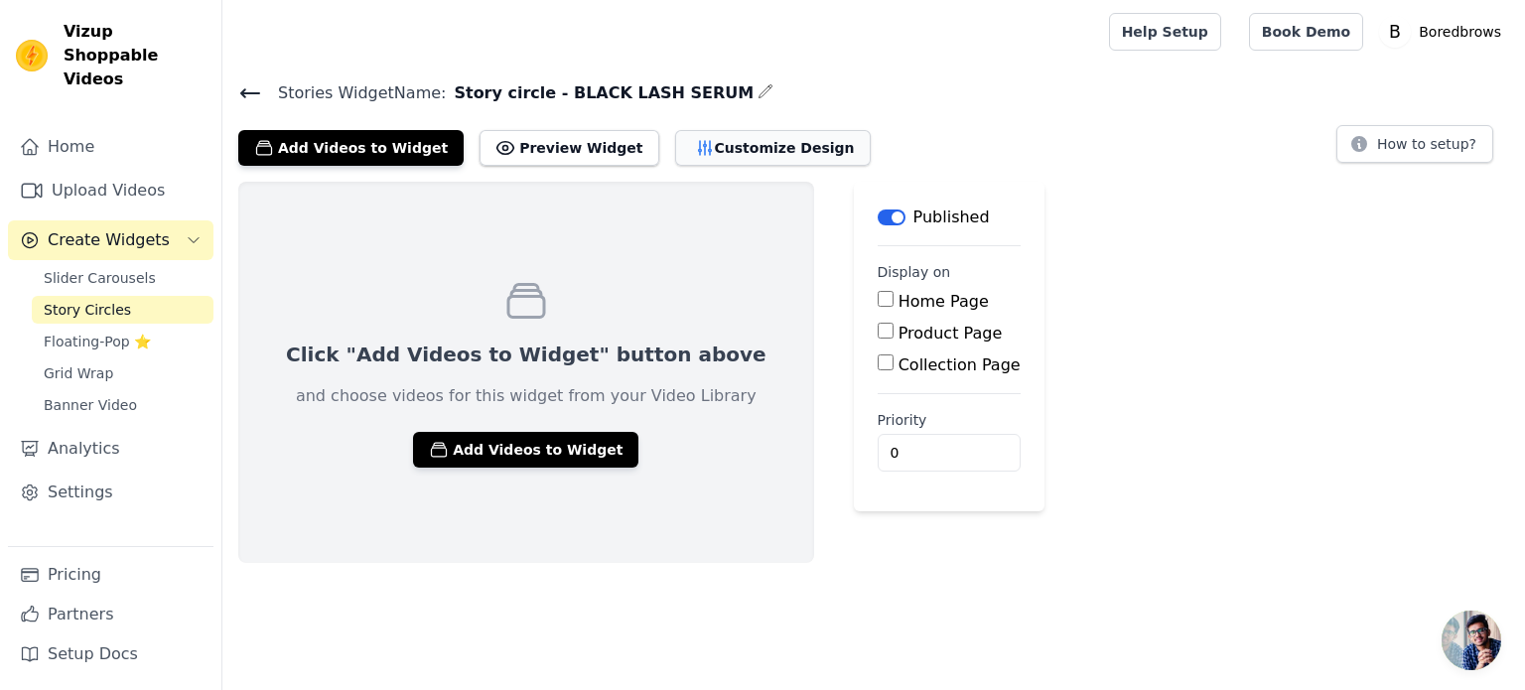
click at [702, 157] on button "Customize Design" at bounding box center [773, 148] width 196 height 36
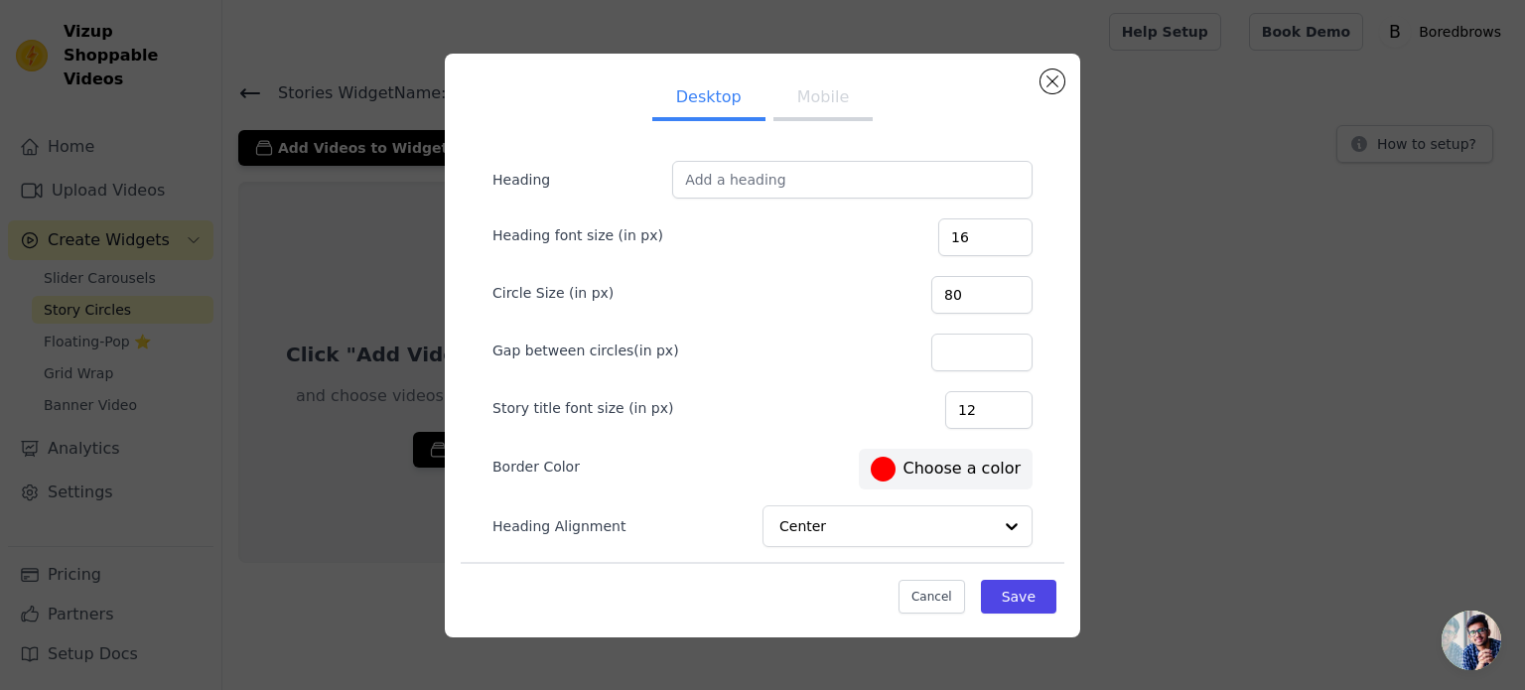
click at [834, 104] on button "Mobile" at bounding box center [823, 99] width 99 height 44
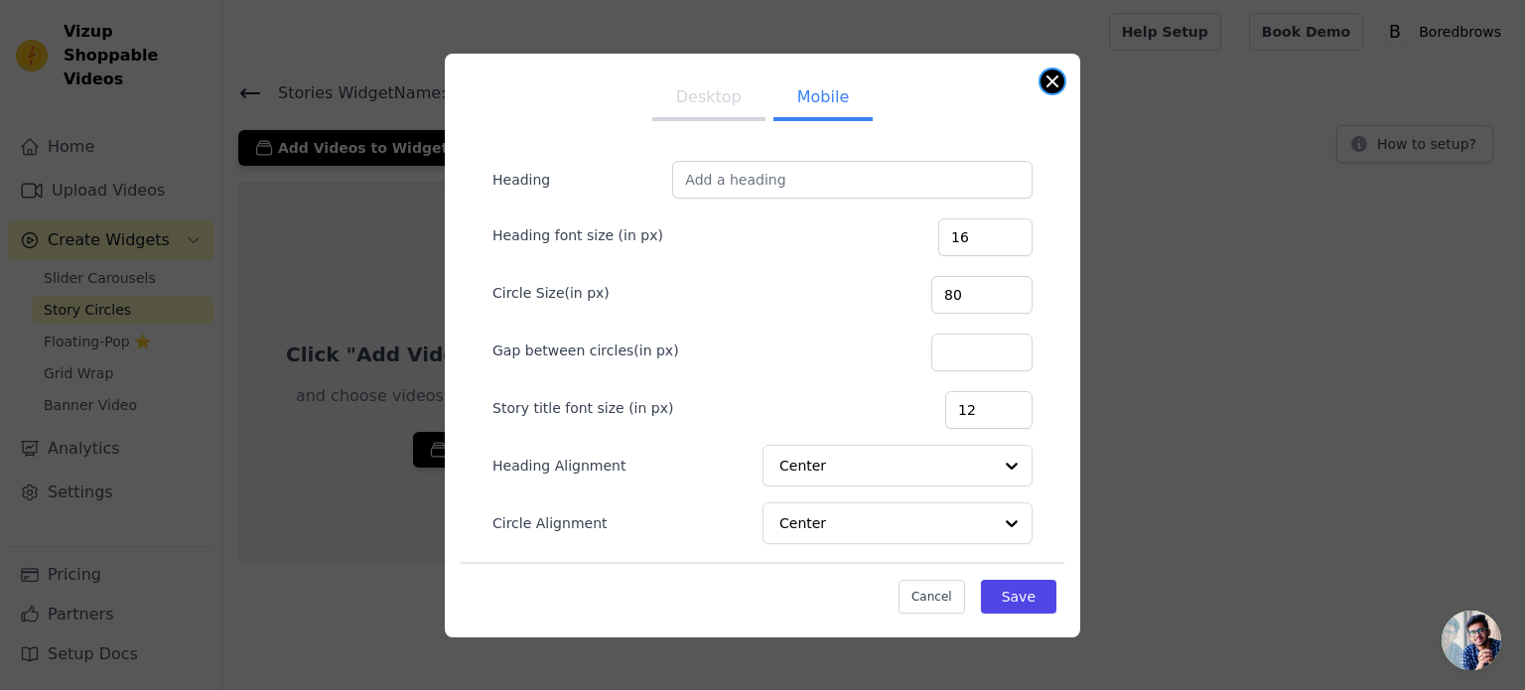
click at [1056, 80] on button "Close modal" at bounding box center [1053, 82] width 24 height 24
